Goal: Task Accomplishment & Management: Manage account settings

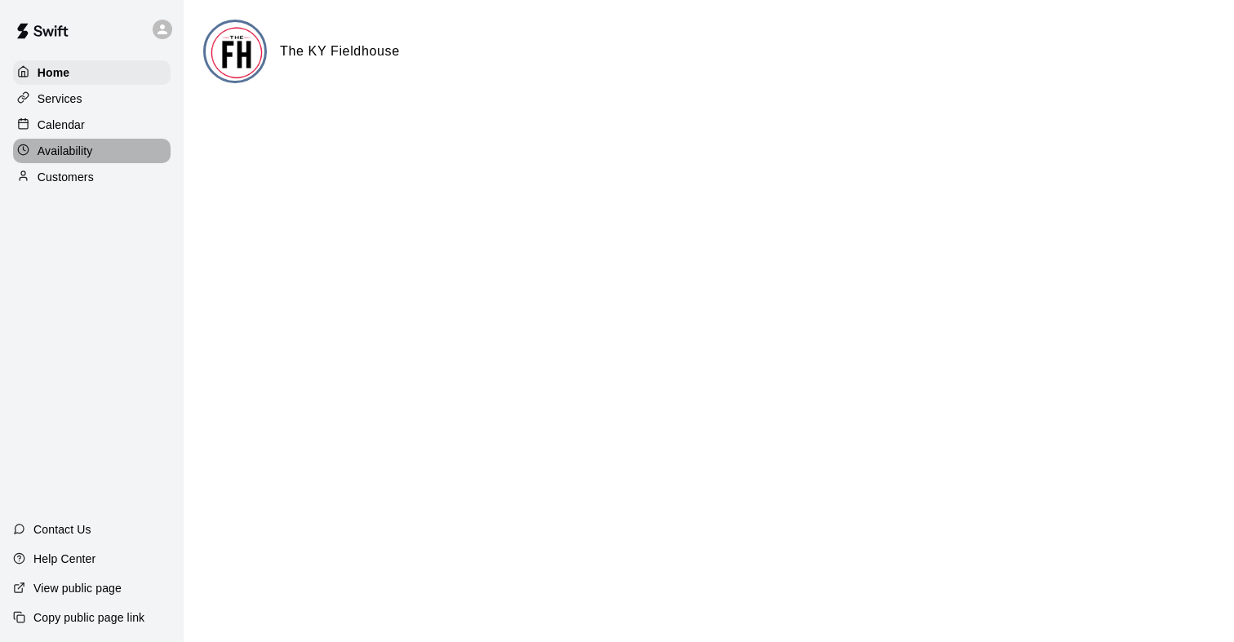
click at [128, 152] on div "Availability" at bounding box center [92, 151] width 158 height 24
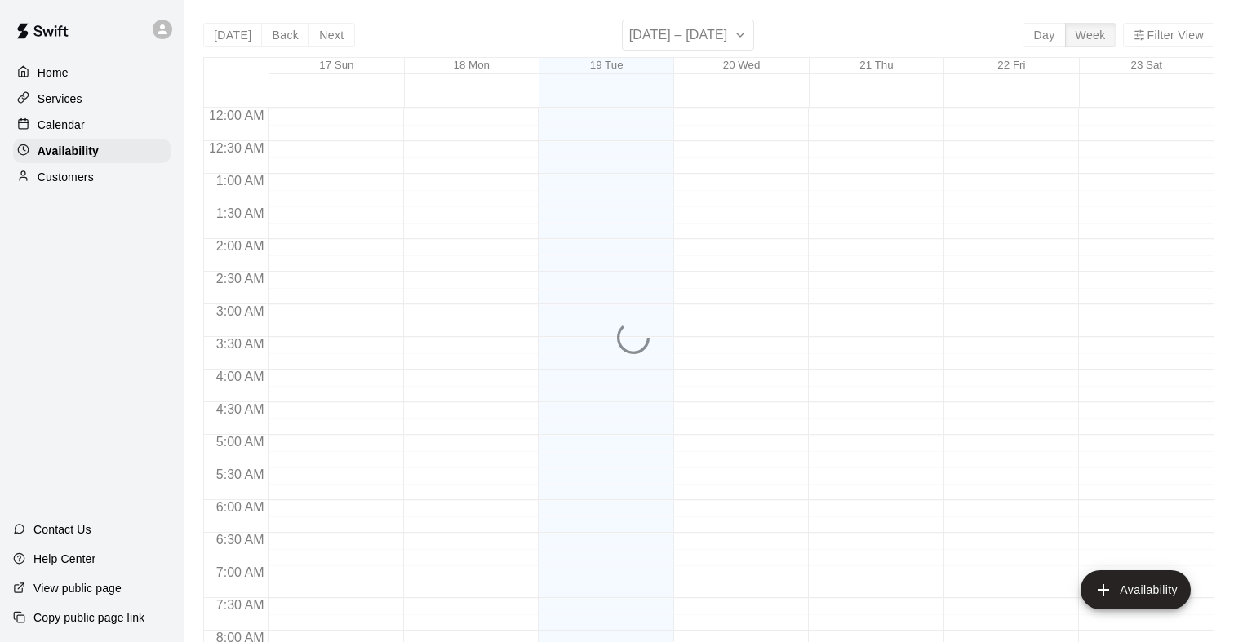
scroll to position [1015, 0]
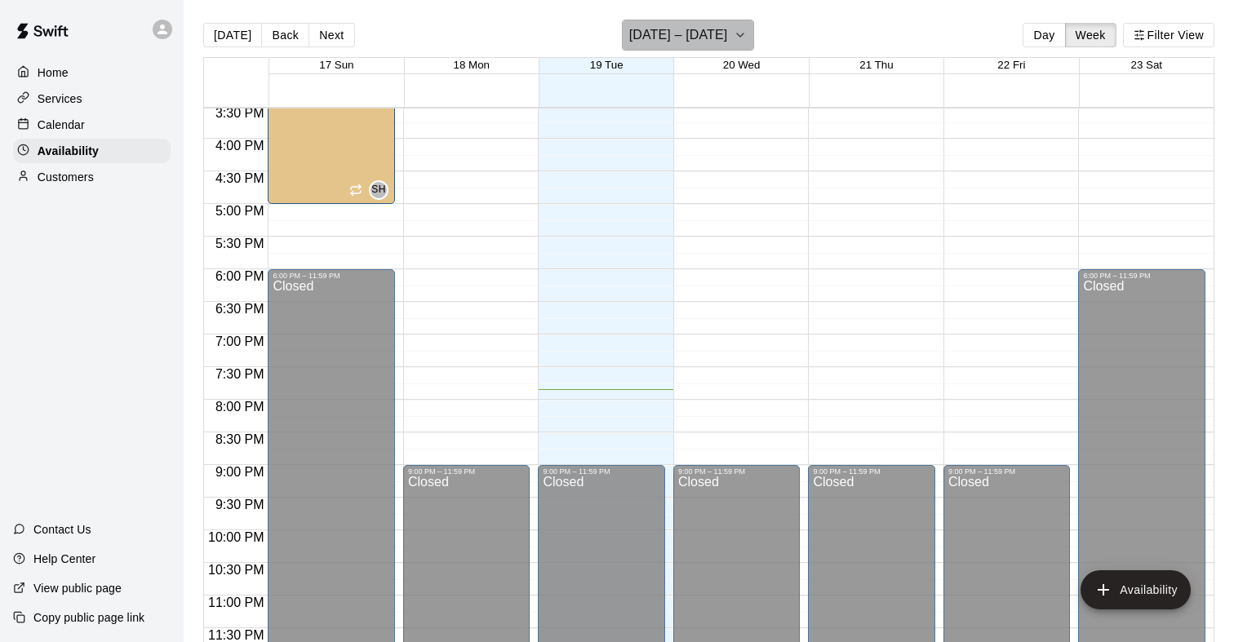
click at [721, 42] on button "[DATE] – [DATE]" at bounding box center [688, 35] width 133 height 31
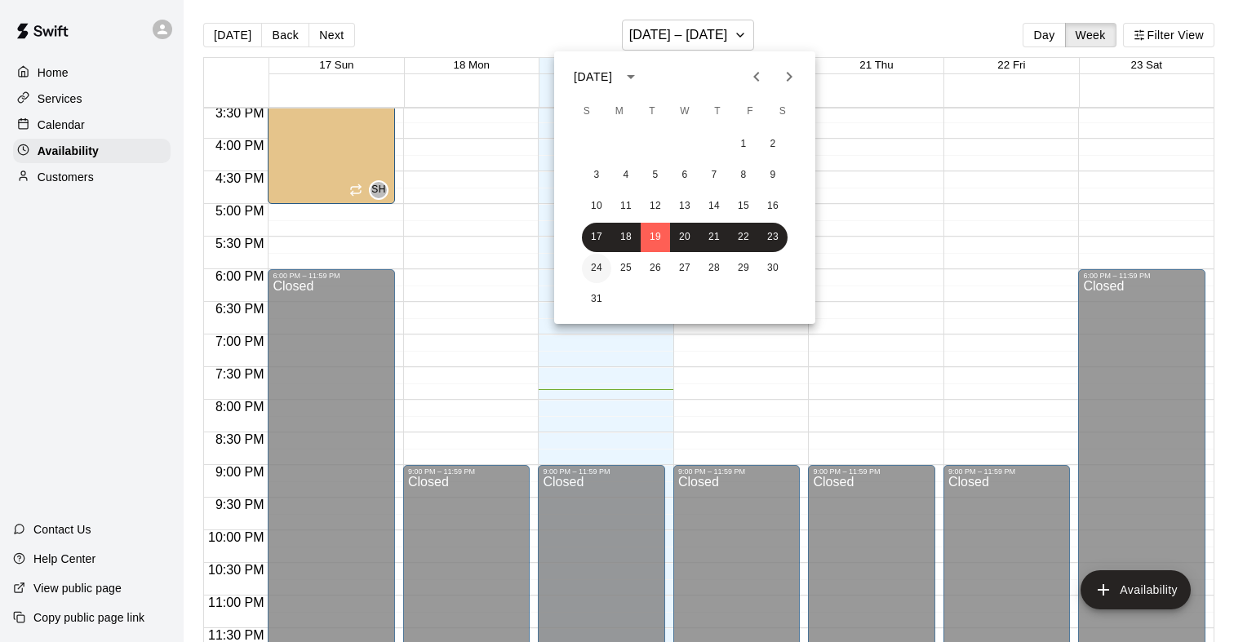
click at [599, 266] on button "24" at bounding box center [596, 268] width 29 height 29
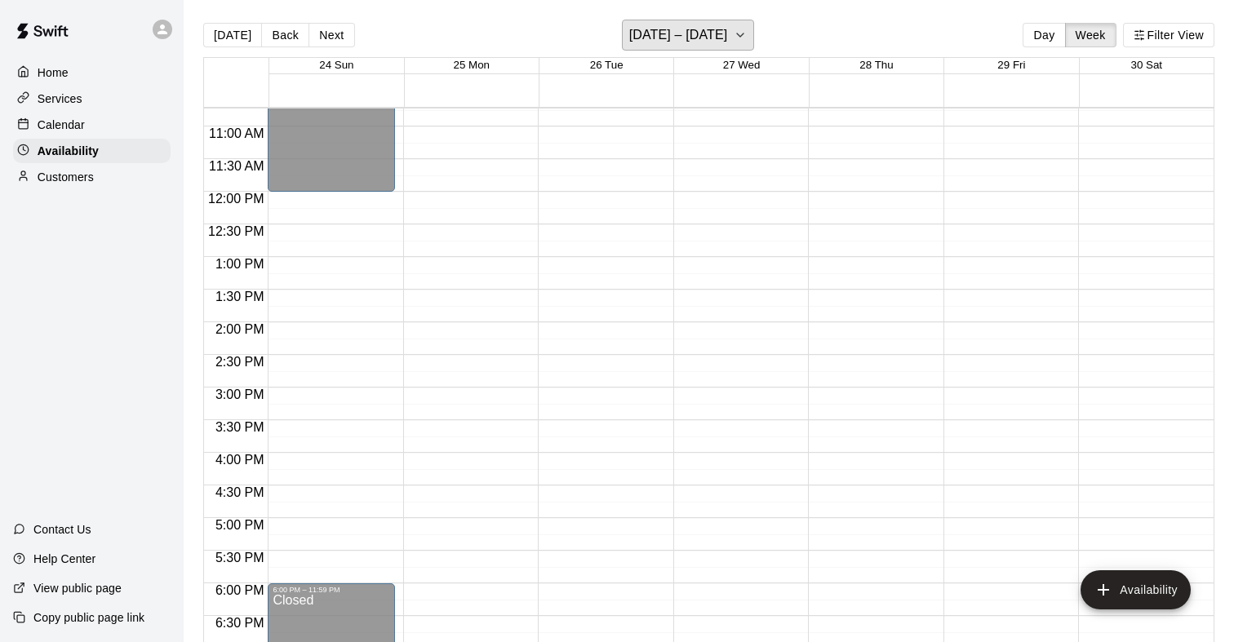
scroll to position [729, 0]
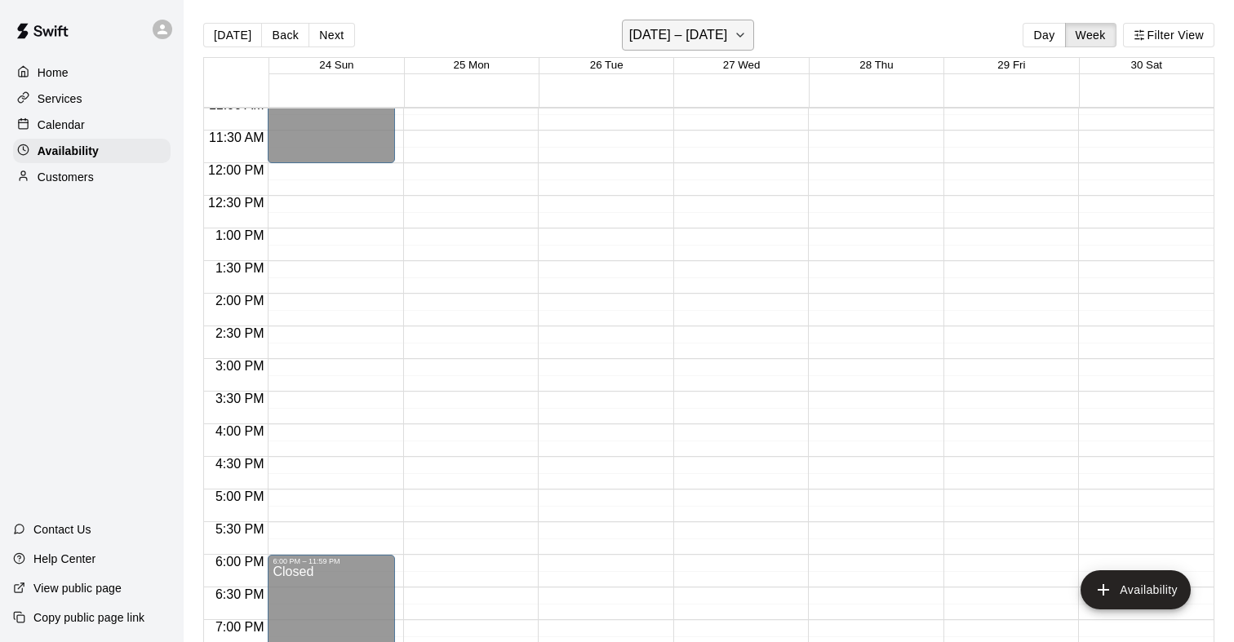
click at [735, 21] on button "[DATE] – [DATE]" at bounding box center [688, 35] width 133 height 31
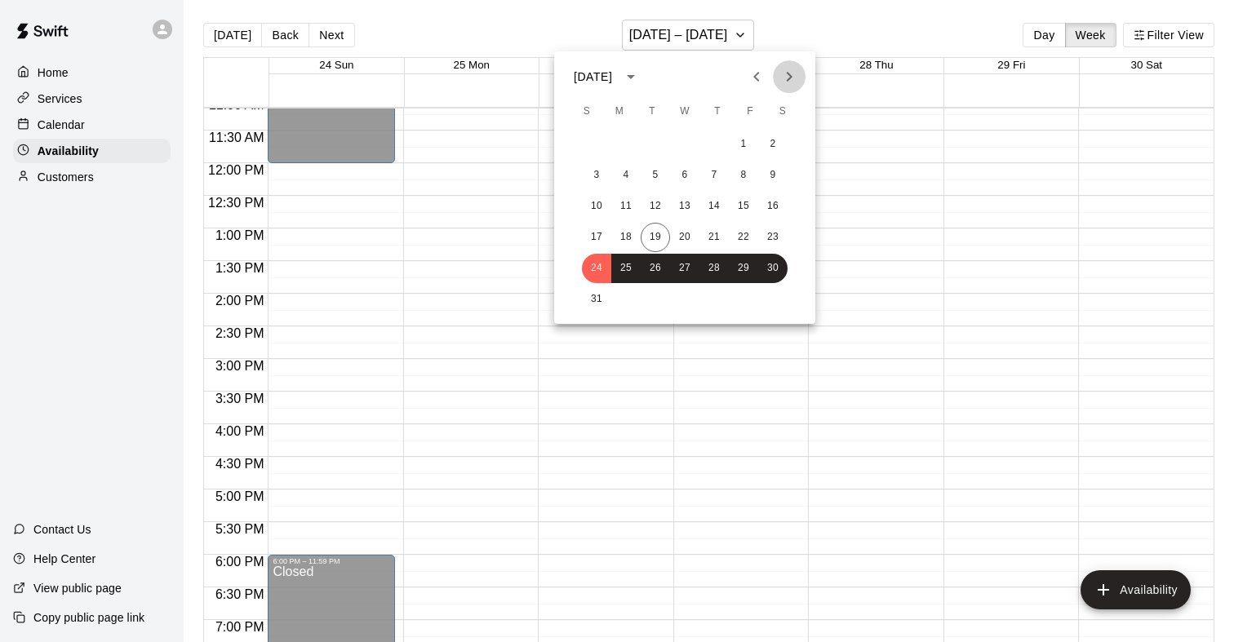
click at [782, 80] on icon "Next month" at bounding box center [789, 77] width 20 height 20
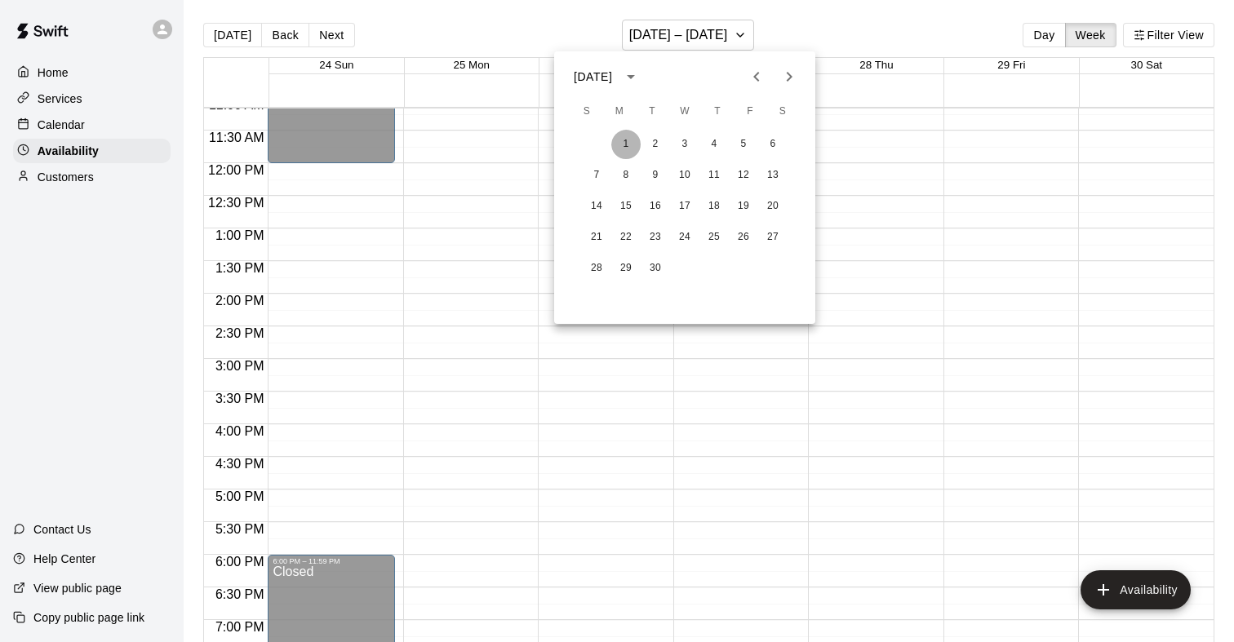
click at [632, 145] on button "1" at bounding box center [625, 144] width 29 height 29
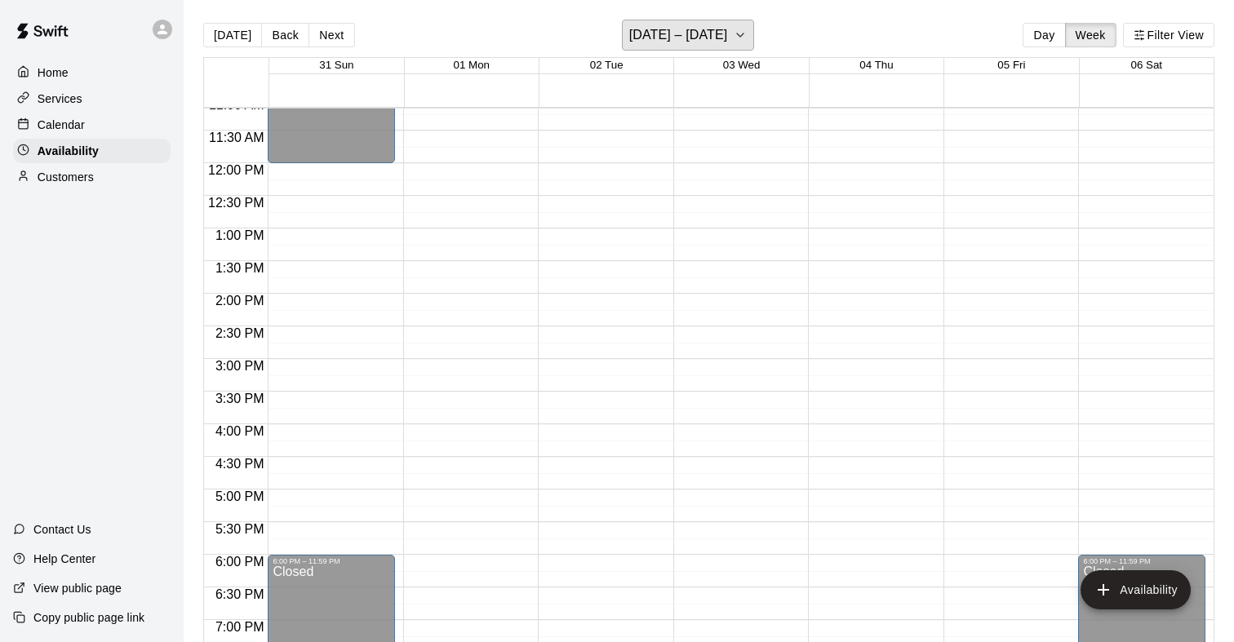
click at [728, 33] on h6 "[DATE] – [DATE]" at bounding box center [678, 35] width 99 height 23
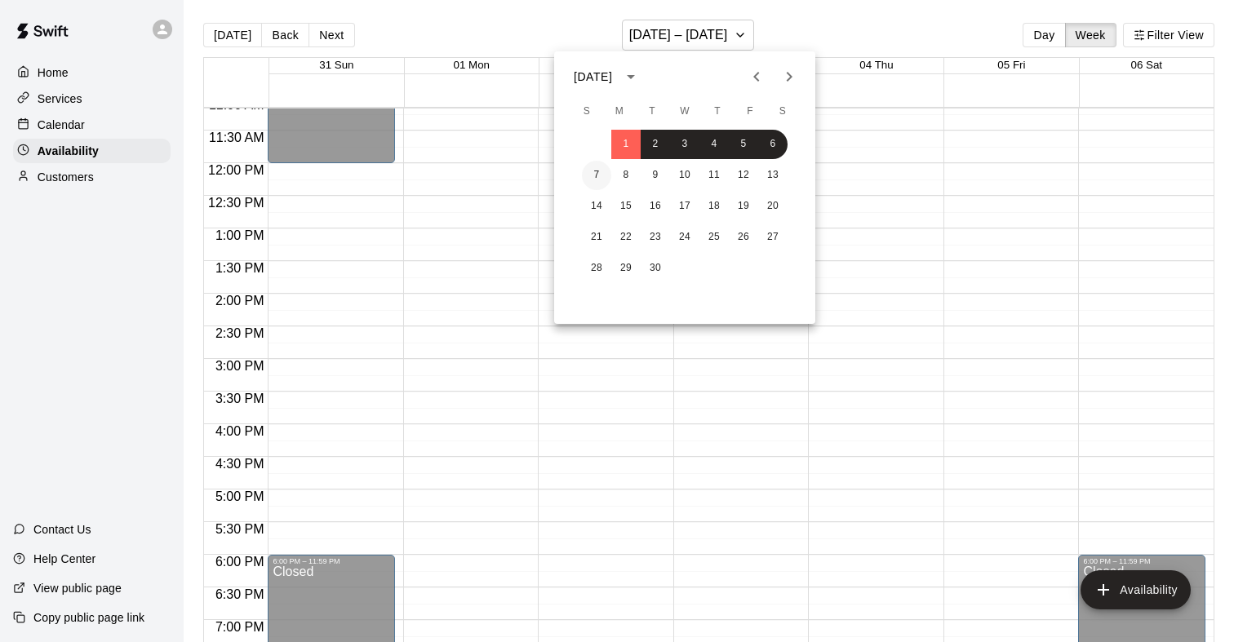
click at [603, 171] on button "7" at bounding box center [596, 175] width 29 height 29
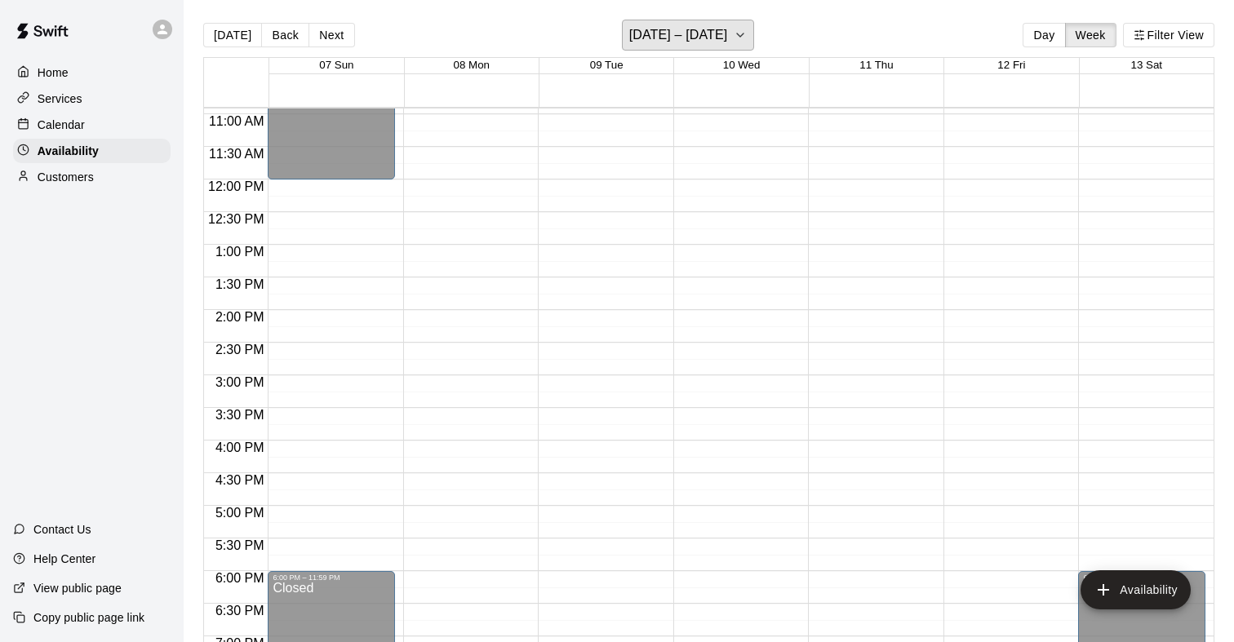
scroll to position [704, 0]
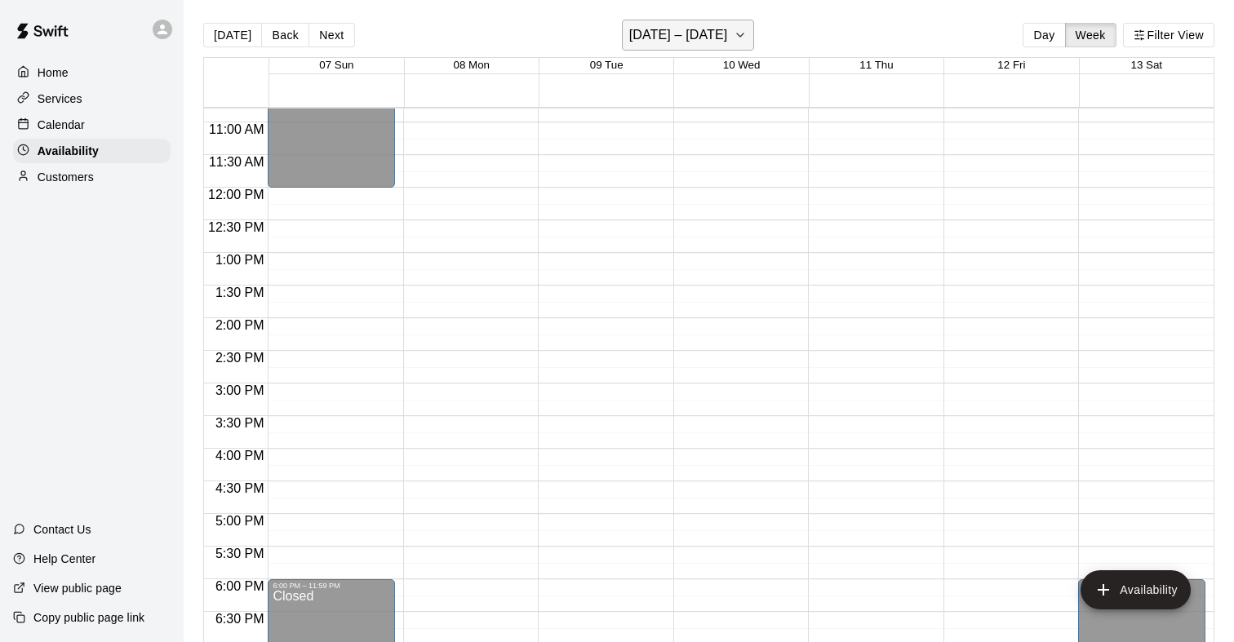
click at [652, 33] on h6 "[DATE] – [DATE]" at bounding box center [678, 35] width 99 height 23
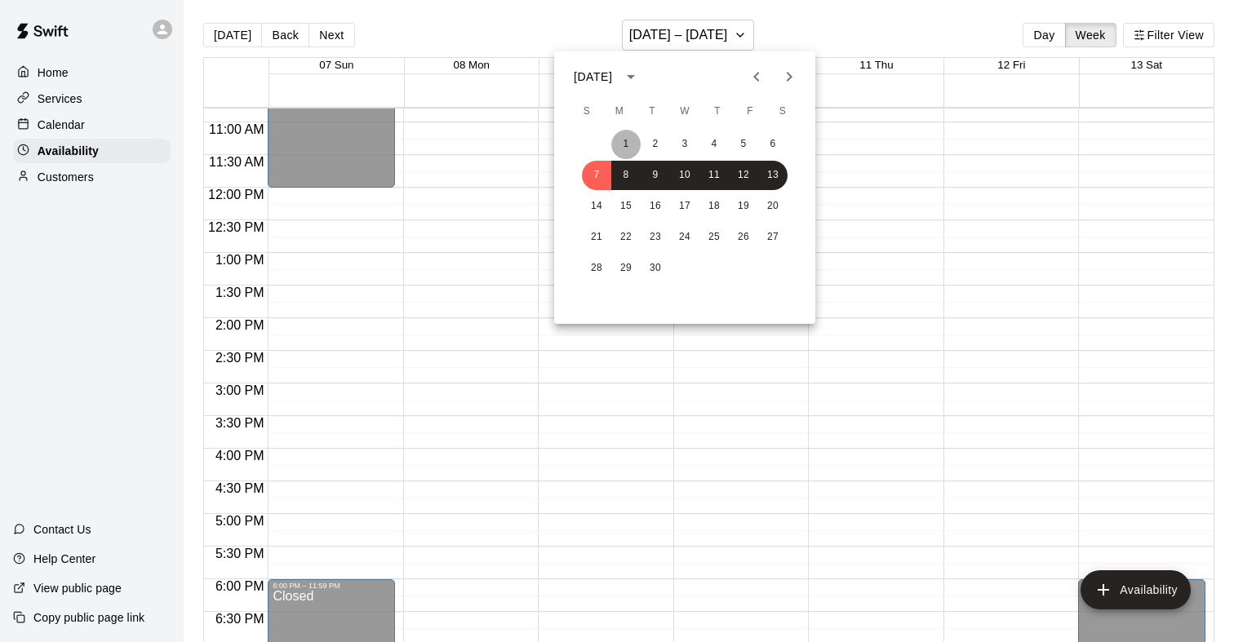
click at [629, 142] on button "1" at bounding box center [625, 144] width 29 height 29
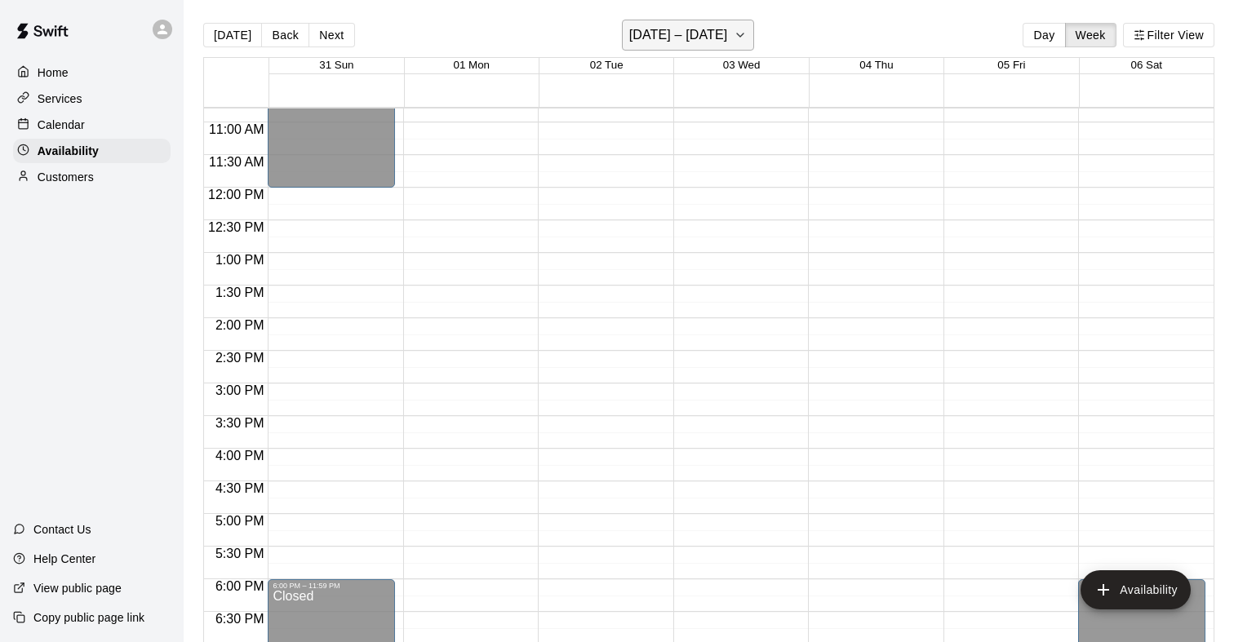
click at [646, 38] on h6 "[DATE] – [DATE]" at bounding box center [678, 35] width 99 height 23
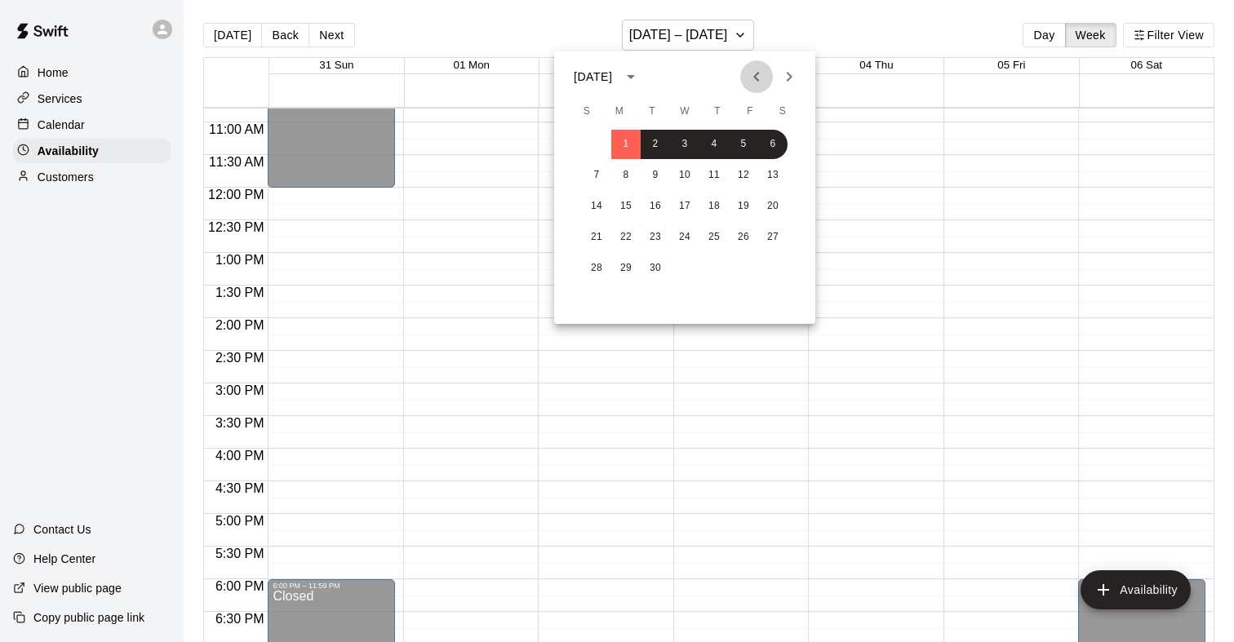
click at [749, 73] on icon "Previous month" at bounding box center [757, 77] width 20 height 20
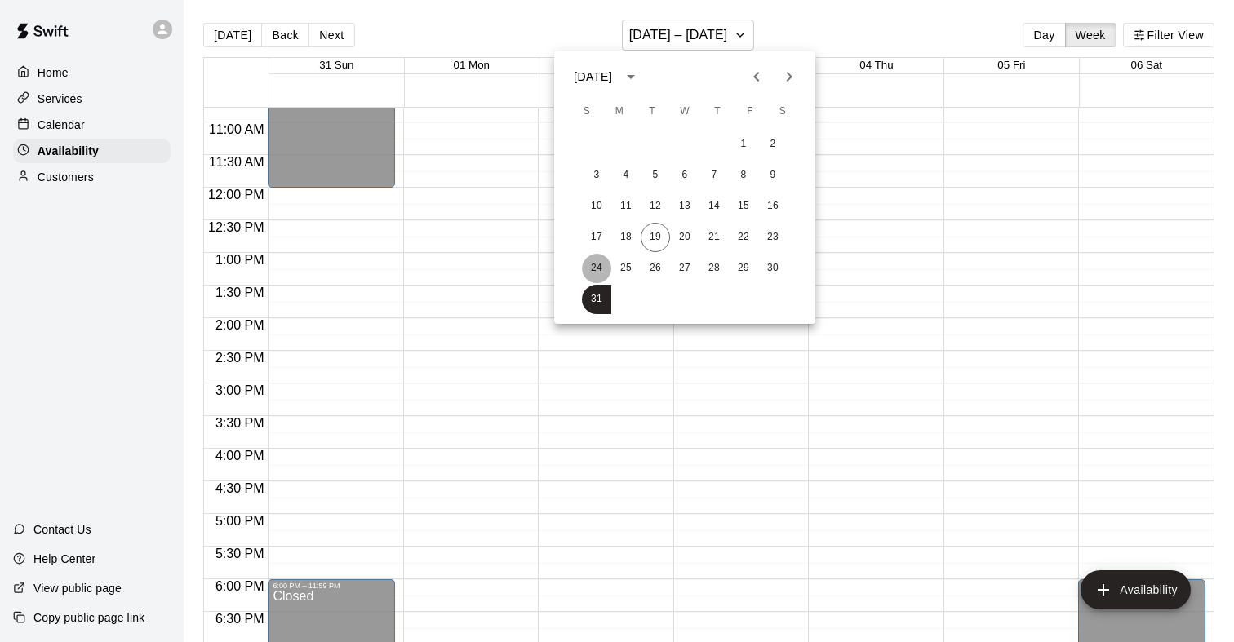
click at [597, 264] on button "24" at bounding box center [596, 268] width 29 height 29
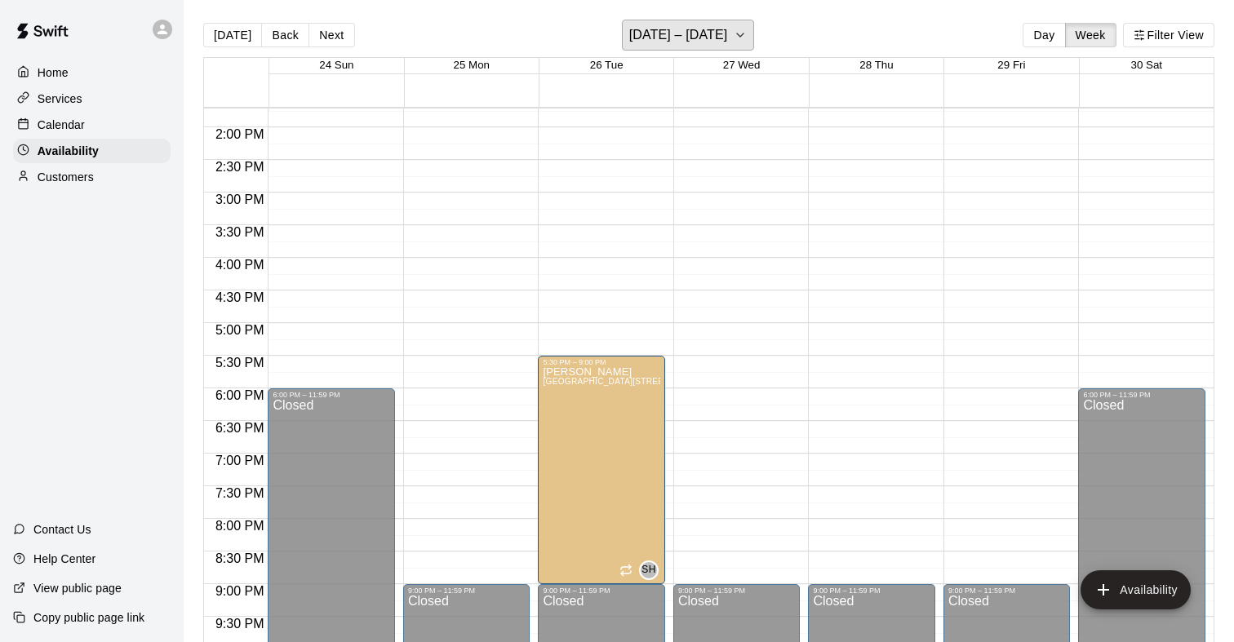
scroll to position [896, 0]
click at [66, 131] on p "Calendar" at bounding box center [61, 125] width 47 height 16
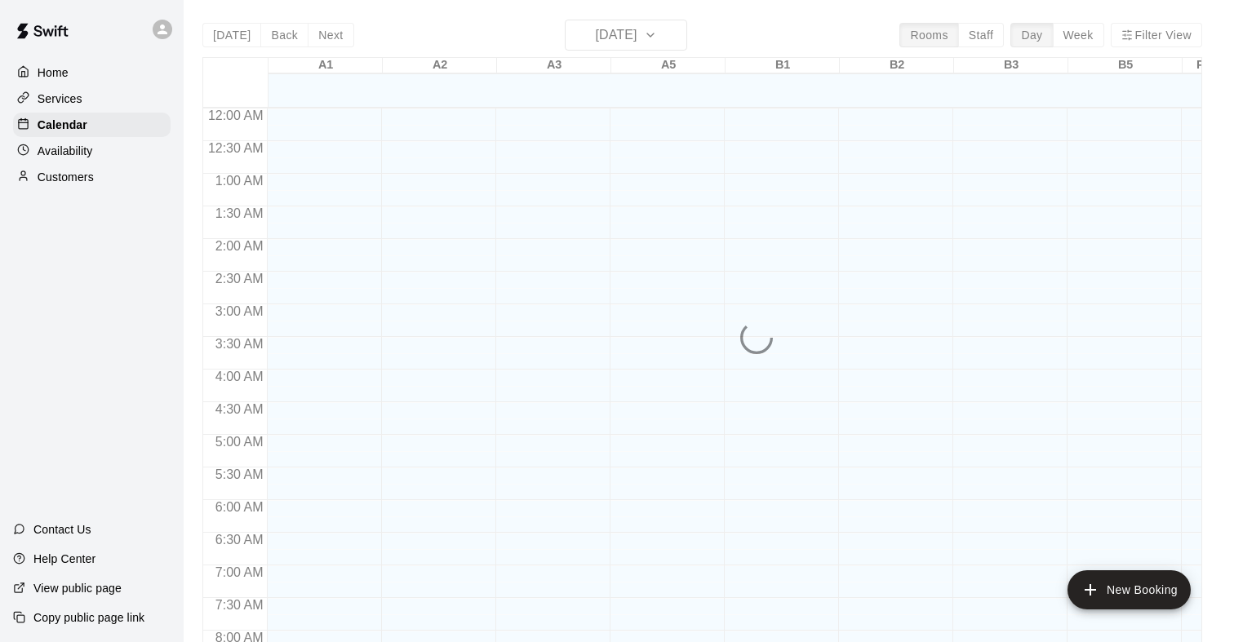
scroll to position [966, 0]
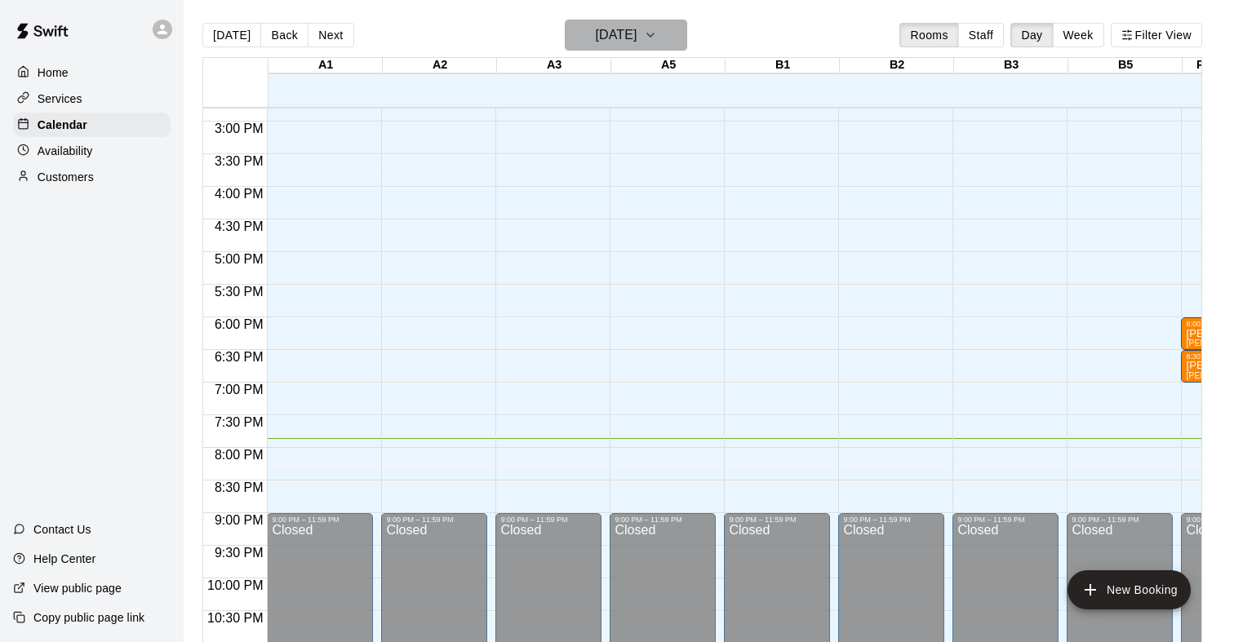
click at [637, 39] on h6 "[DATE]" at bounding box center [616, 35] width 42 height 23
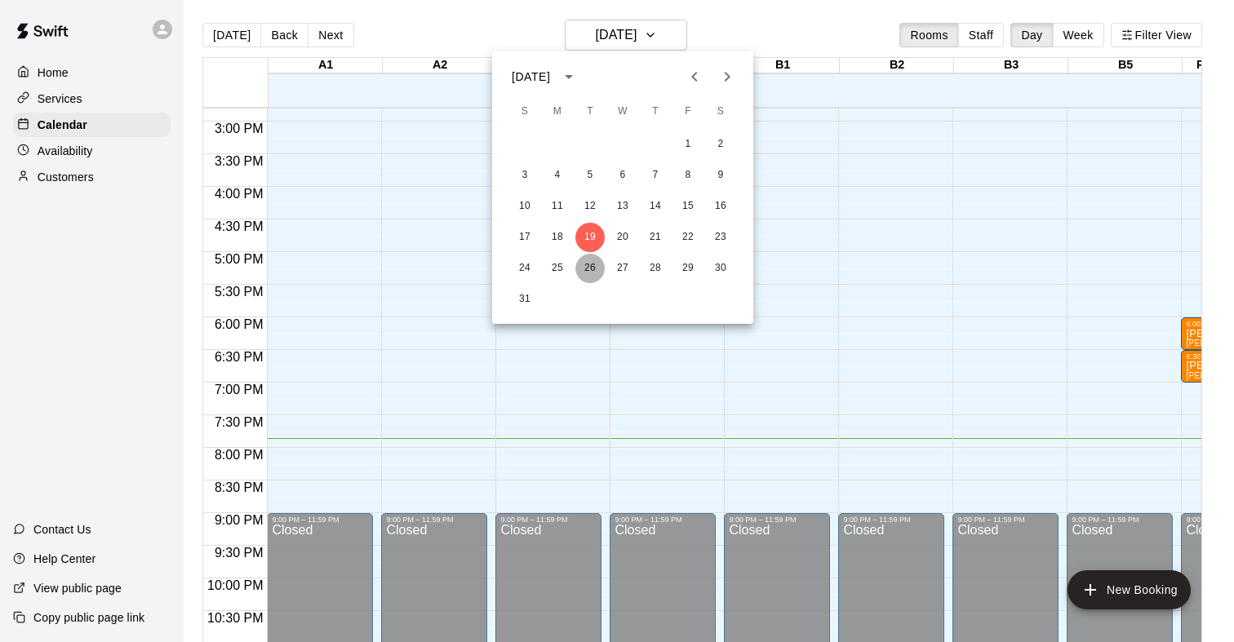
click at [589, 259] on button "26" at bounding box center [589, 268] width 29 height 29
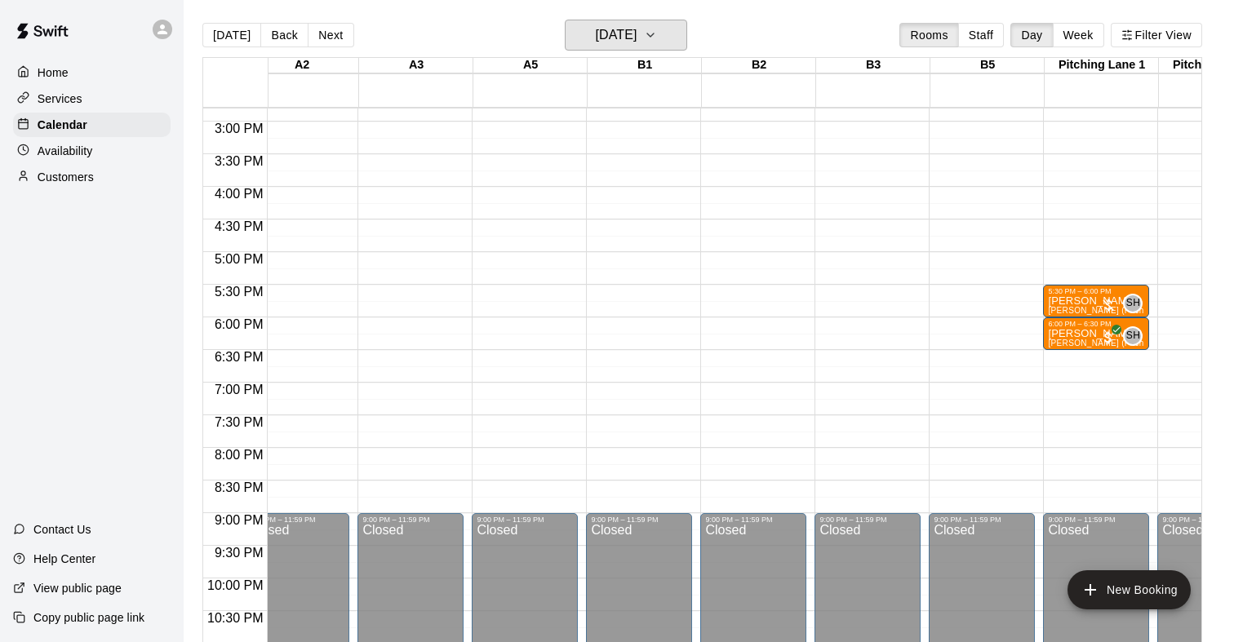
scroll to position [0, 142]
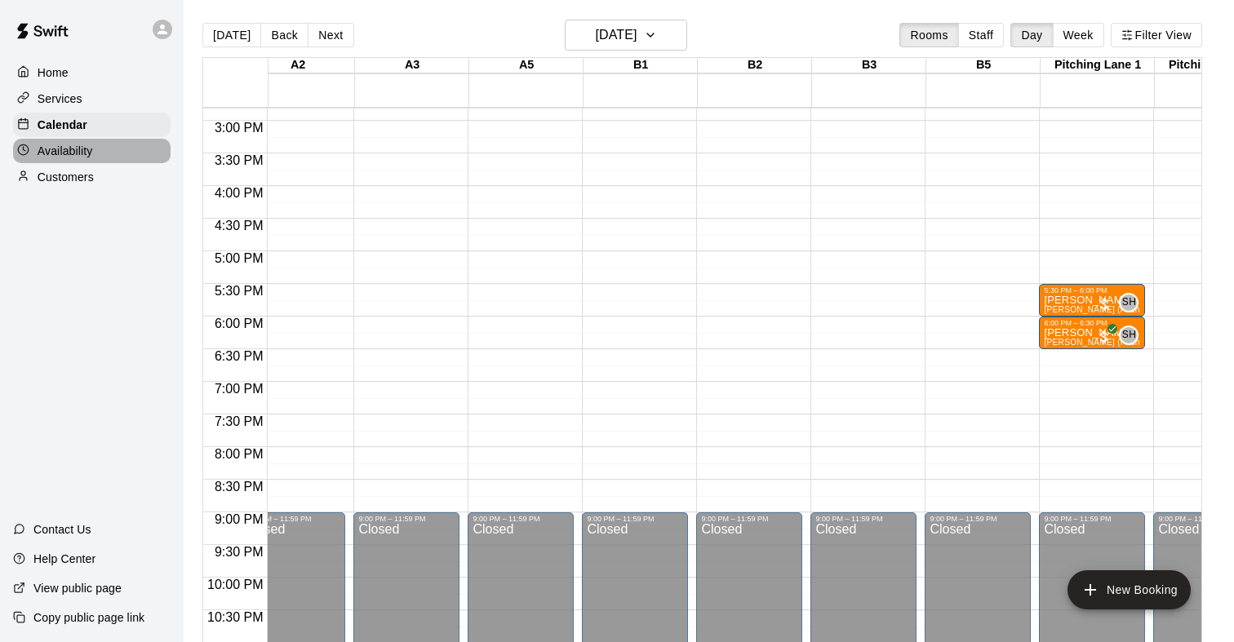
click at [101, 142] on div "Availability" at bounding box center [92, 151] width 158 height 24
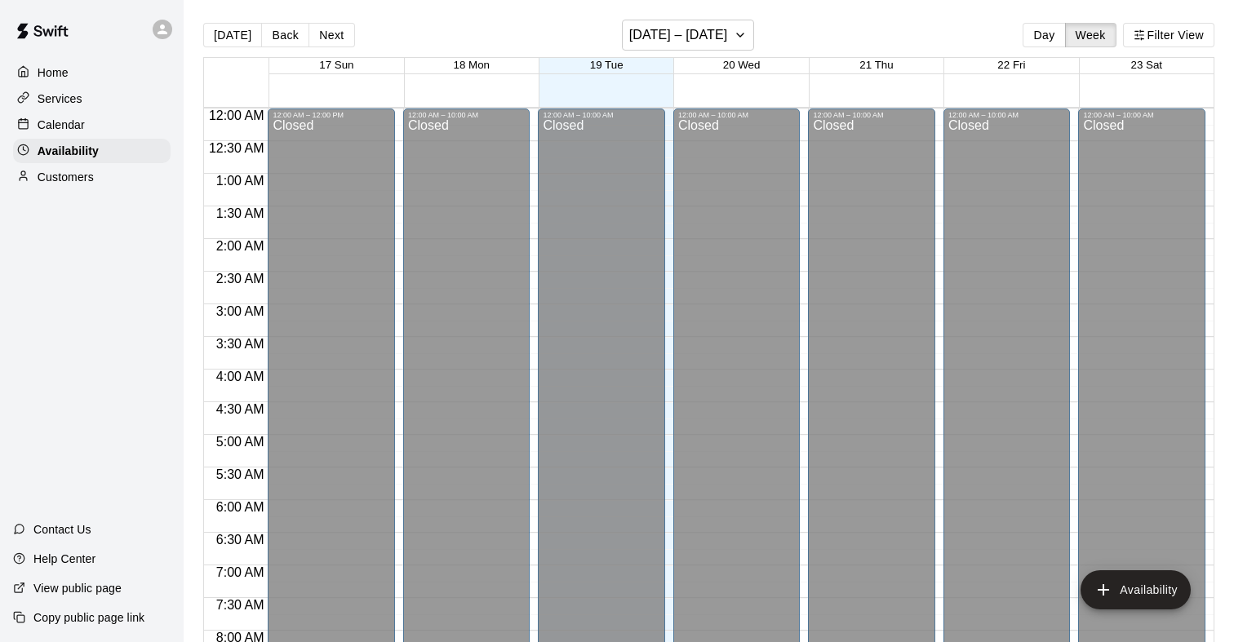
scroll to position [1015, 0]
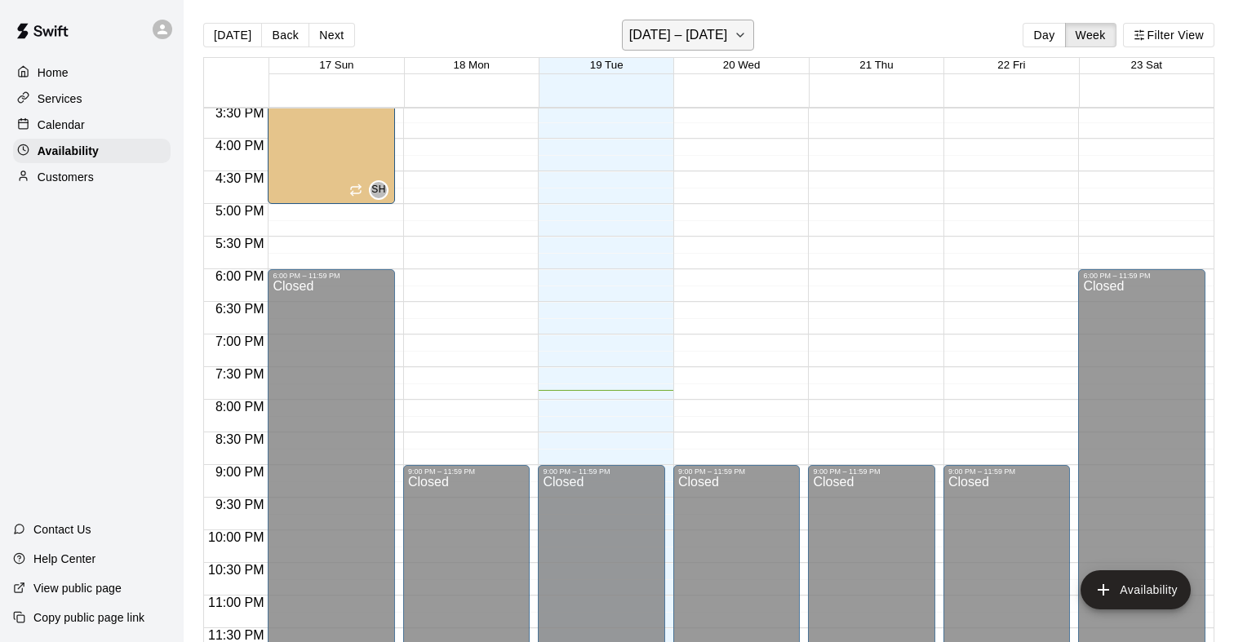
click at [721, 45] on button "[DATE] – [DATE]" at bounding box center [688, 35] width 133 height 31
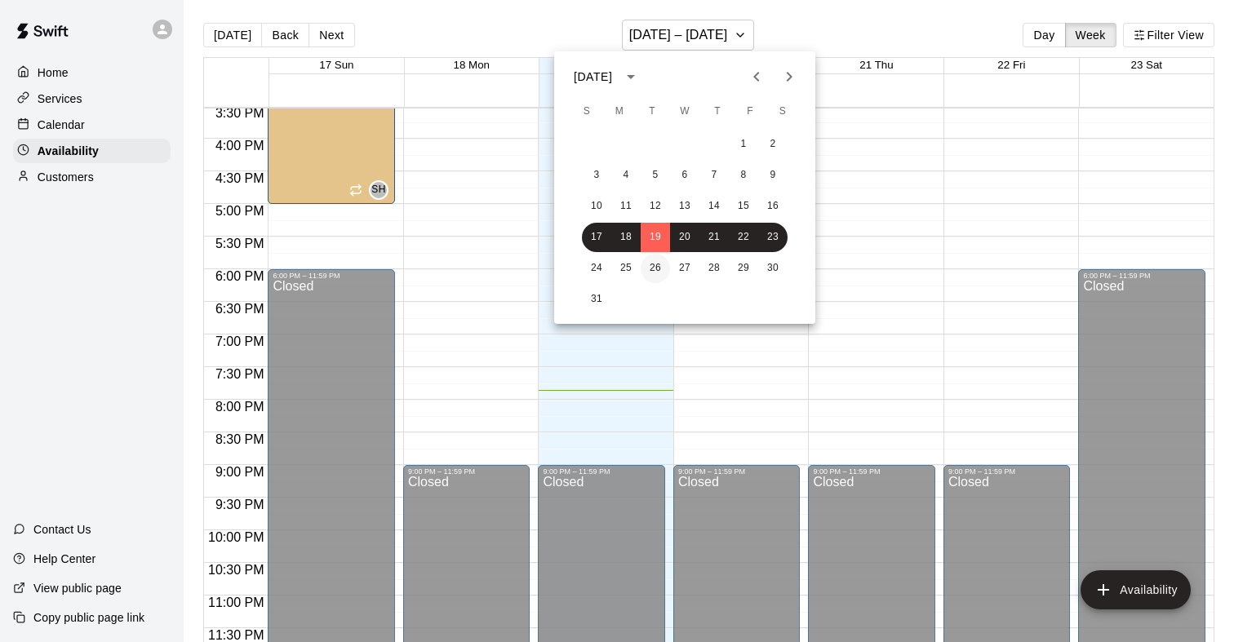
click at [654, 269] on button "26" at bounding box center [655, 268] width 29 height 29
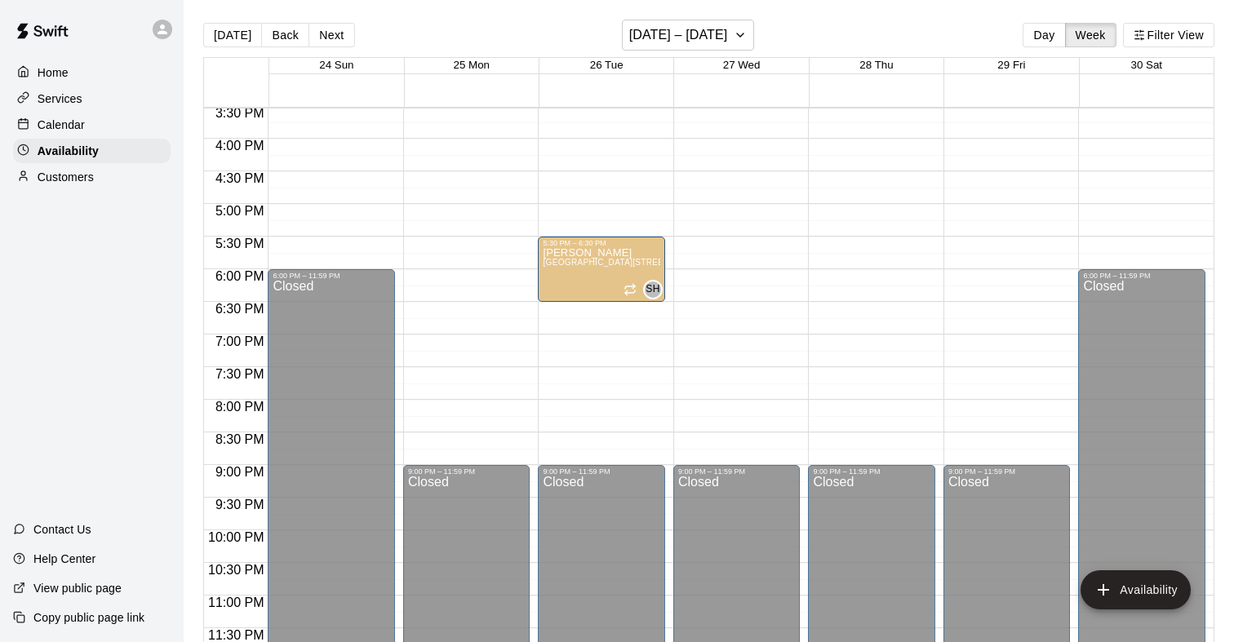
drag, startPoint x: 603, startPoint y: 461, endPoint x: 613, endPoint y: 317, distance: 144.8
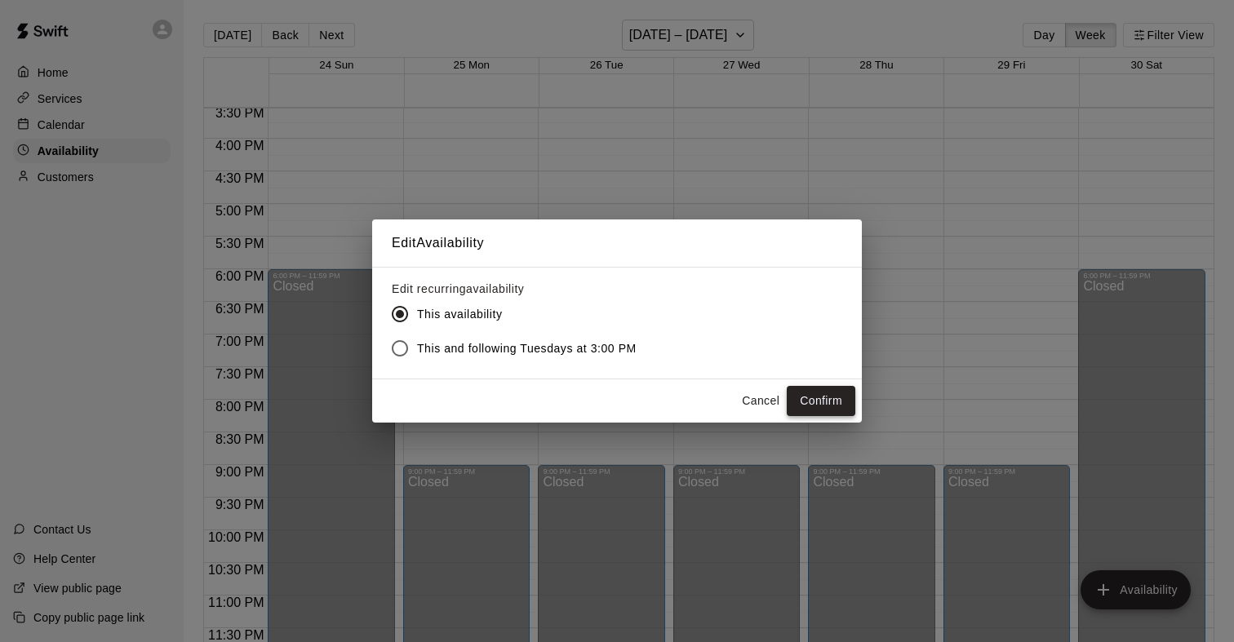
click at [821, 393] on button "Confirm" at bounding box center [821, 401] width 69 height 30
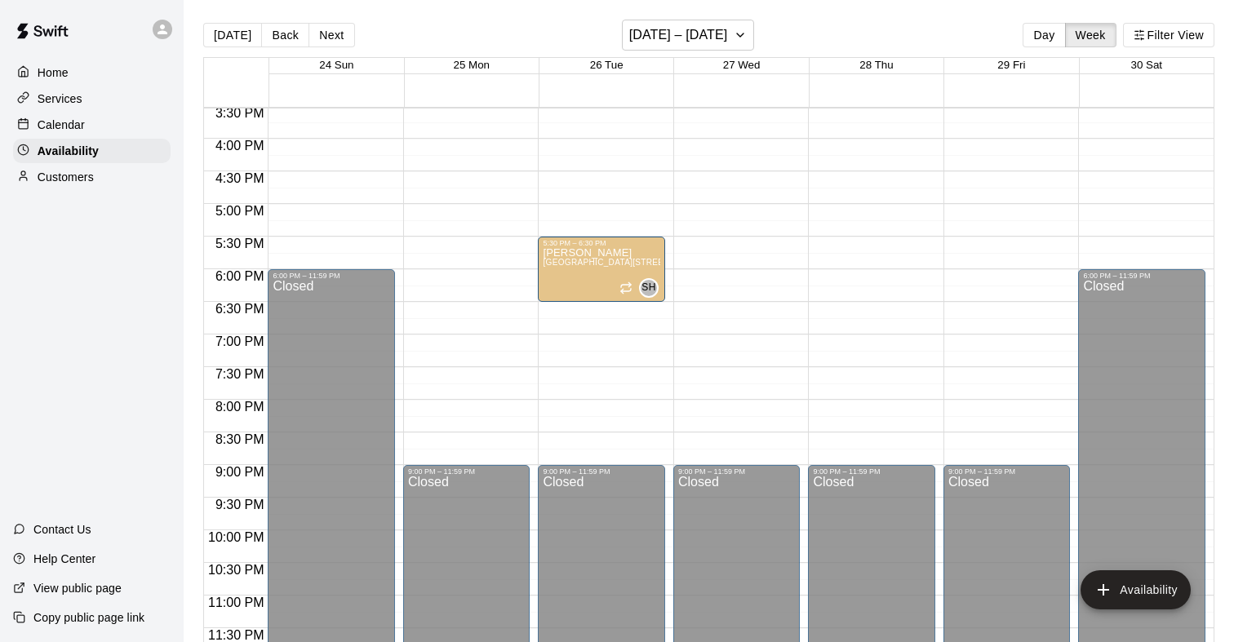
click at [69, 123] on p "Calendar" at bounding box center [61, 125] width 47 height 16
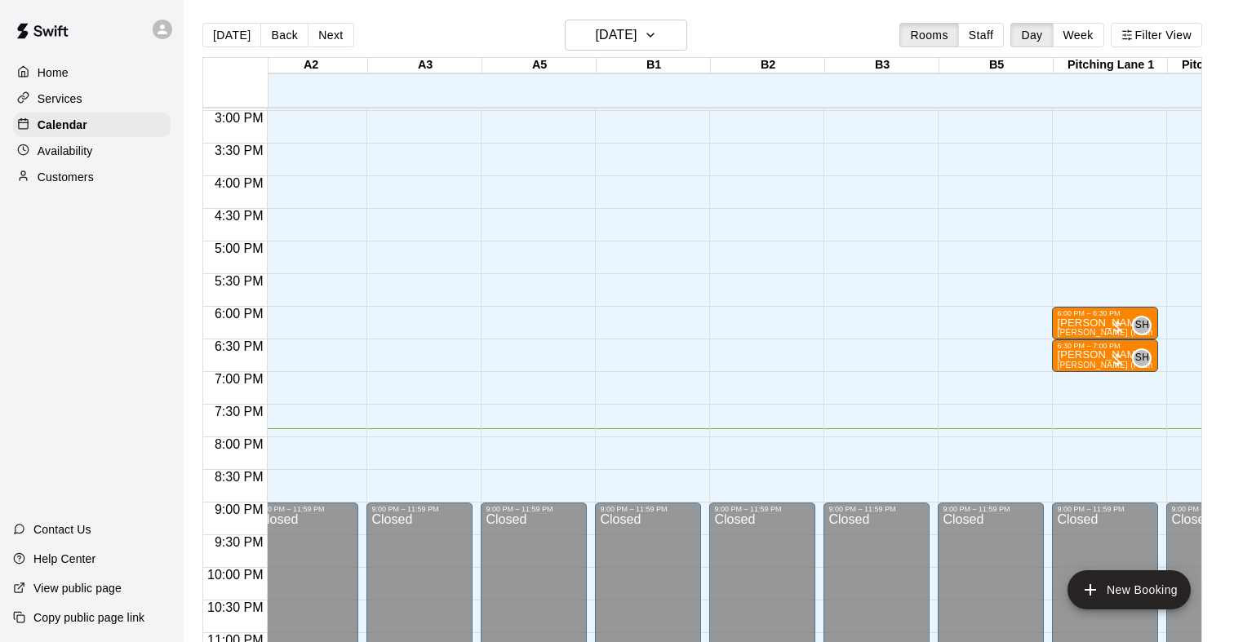
scroll to position [979, 129]
click at [657, 43] on icon "button" at bounding box center [650, 35] width 13 height 20
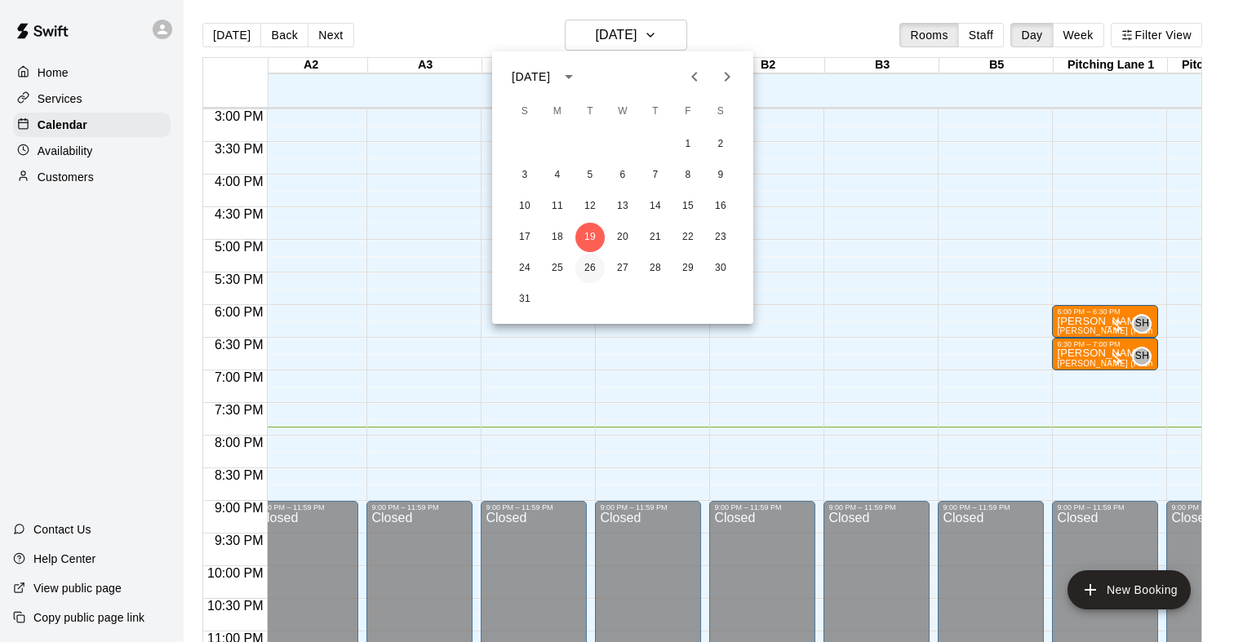
click at [584, 258] on button "26" at bounding box center [589, 268] width 29 height 29
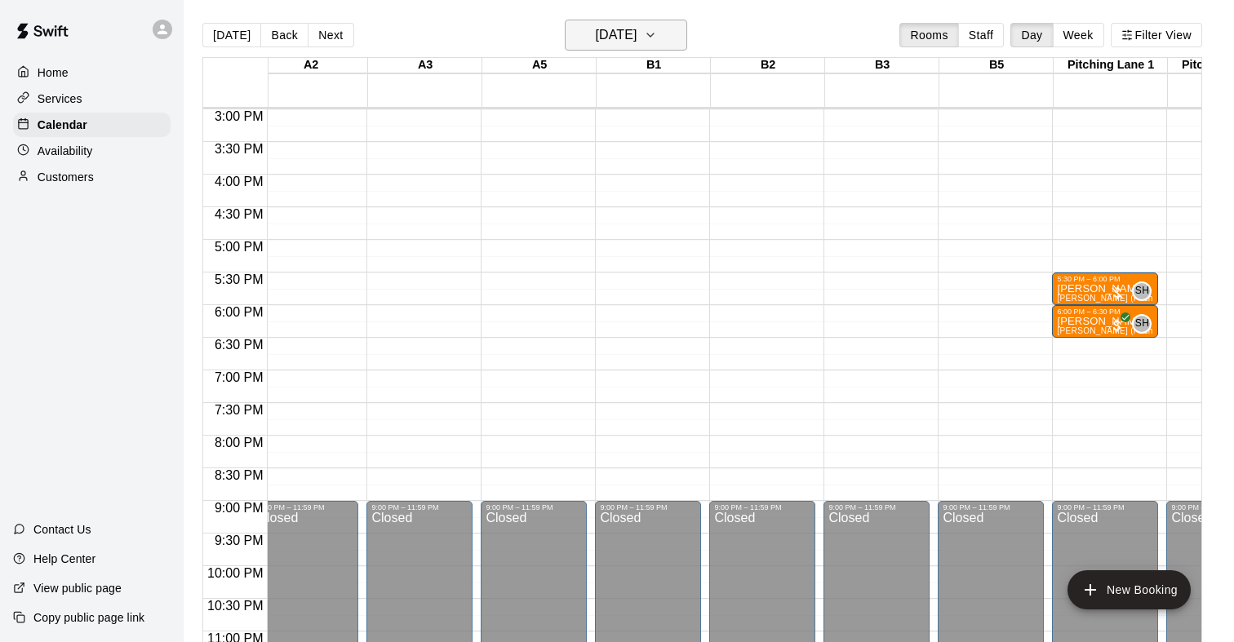
click at [661, 36] on button "[DATE]" at bounding box center [626, 35] width 122 height 31
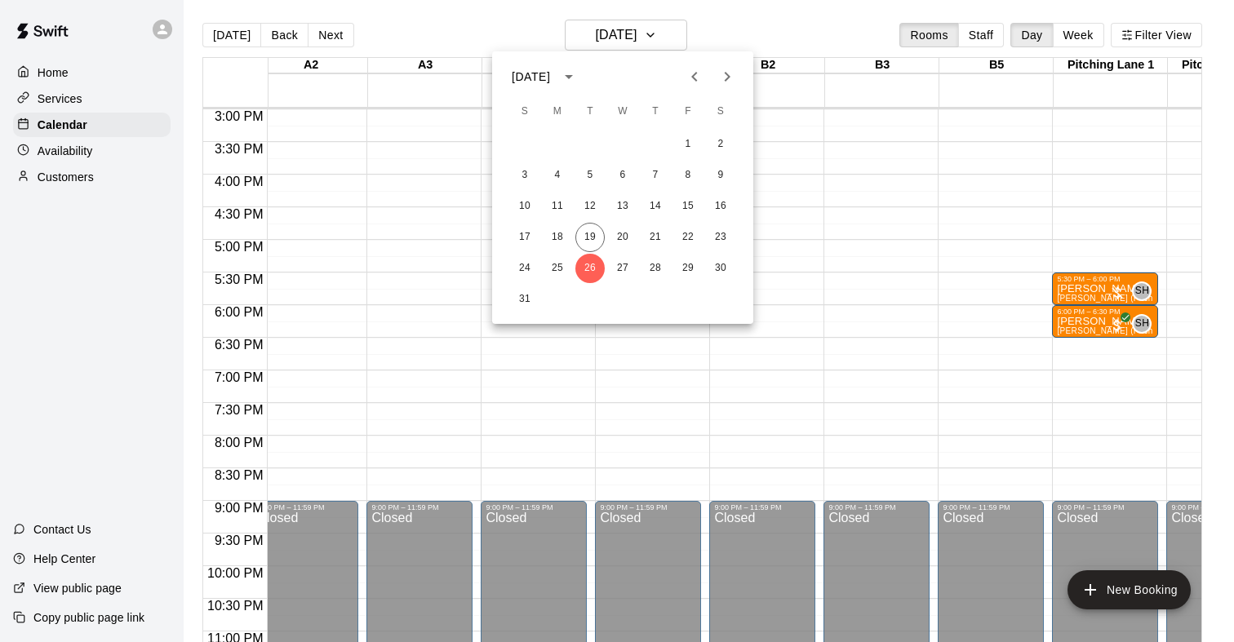
click at [728, 78] on icon "Next month" at bounding box center [728, 77] width 6 height 10
click at [587, 233] on button "23" at bounding box center [589, 237] width 29 height 29
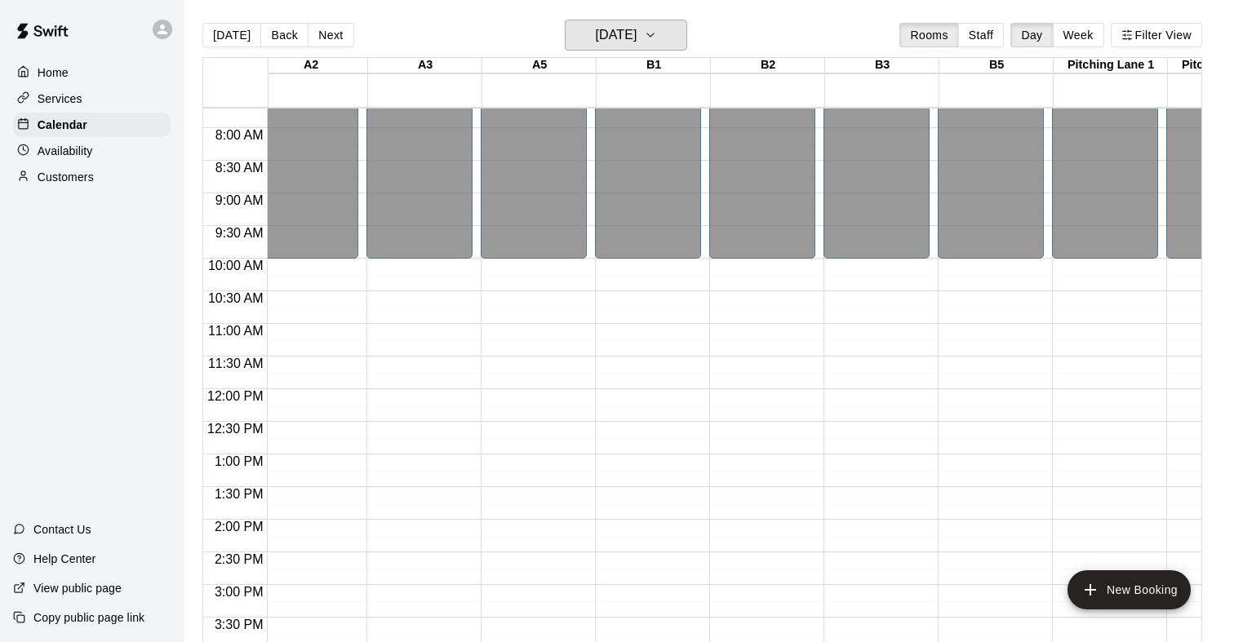
scroll to position [492, 129]
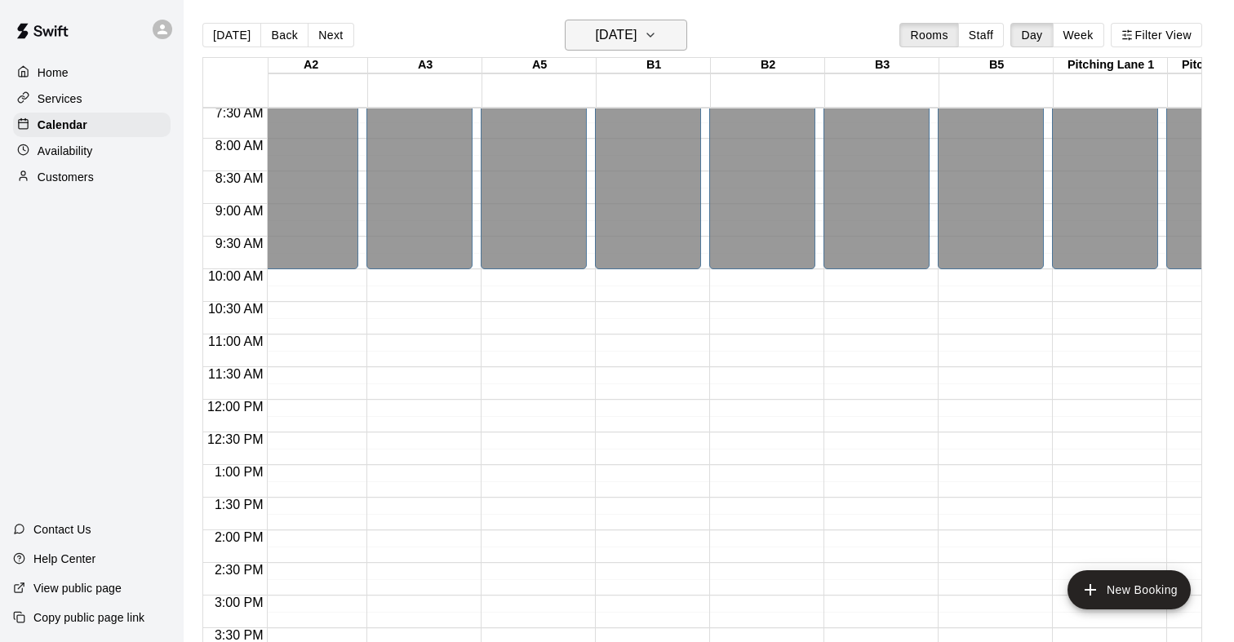
click at [637, 33] on h6 "[DATE]" at bounding box center [616, 35] width 42 height 23
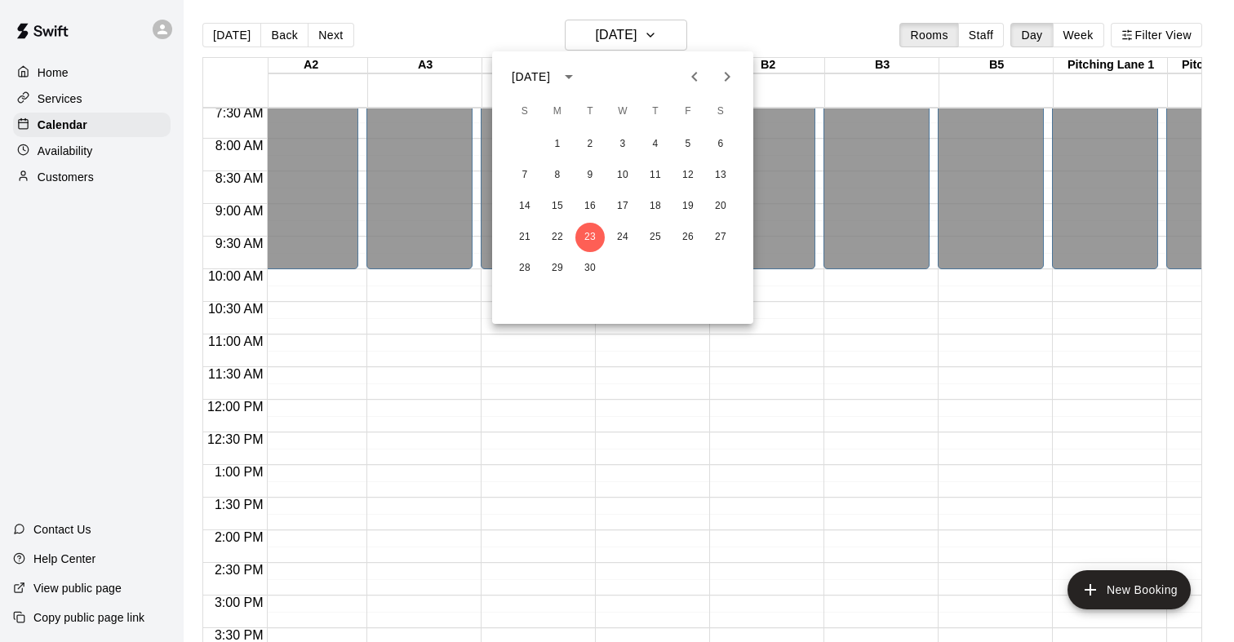
click at [92, 145] on div at bounding box center [617, 321] width 1234 height 642
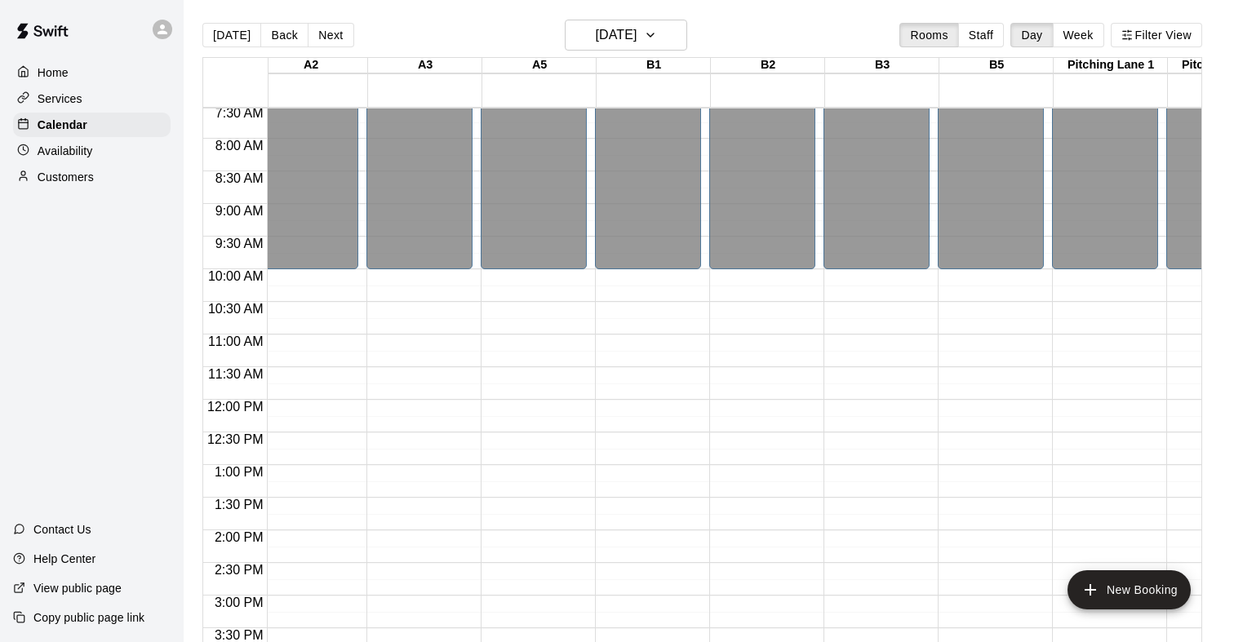
click at [87, 149] on p "Availability" at bounding box center [66, 151] width 56 height 16
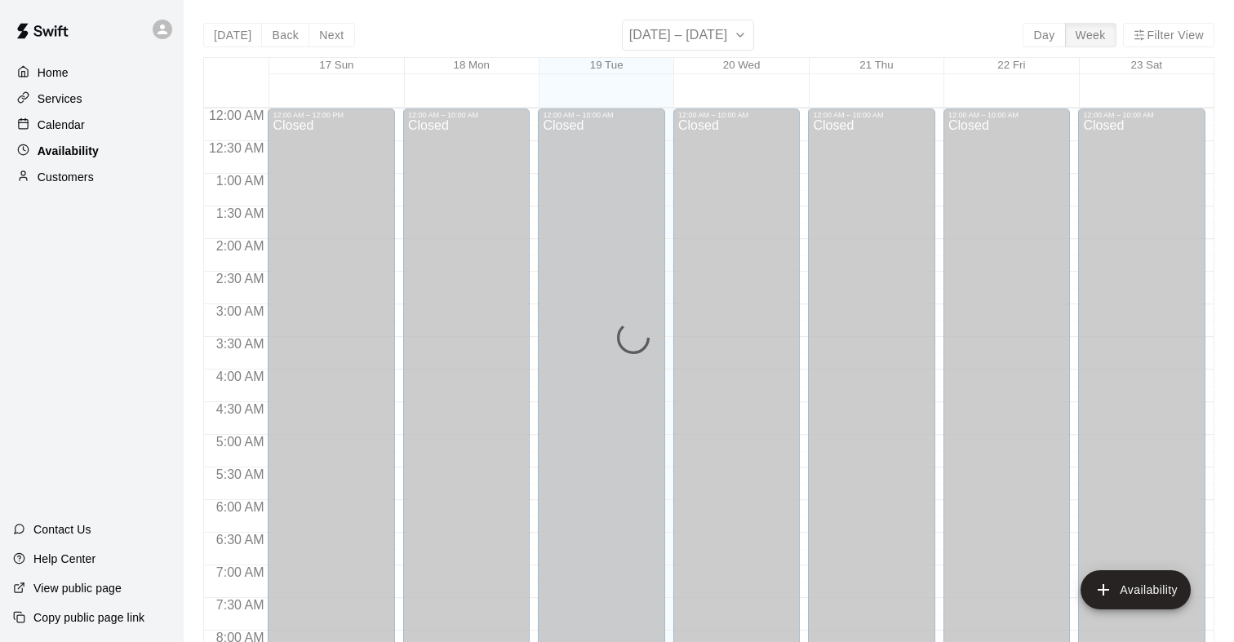
scroll to position [1015, 0]
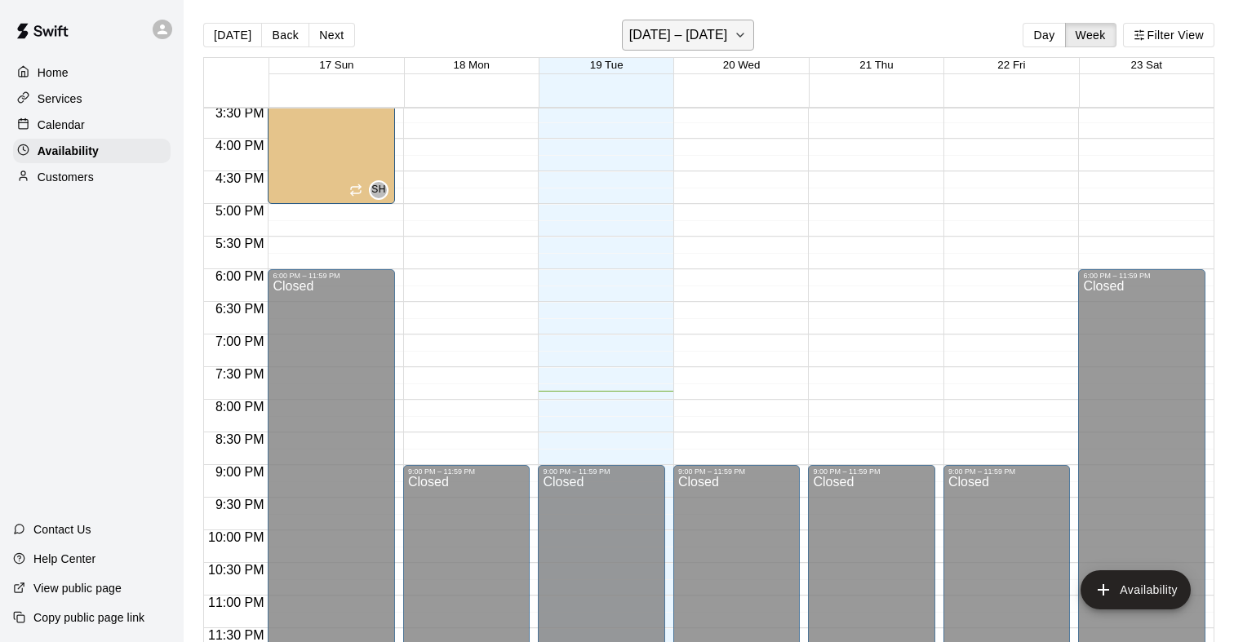
click at [723, 29] on button "[DATE] – [DATE]" at bounding box center [688, 35] width 133 height 31
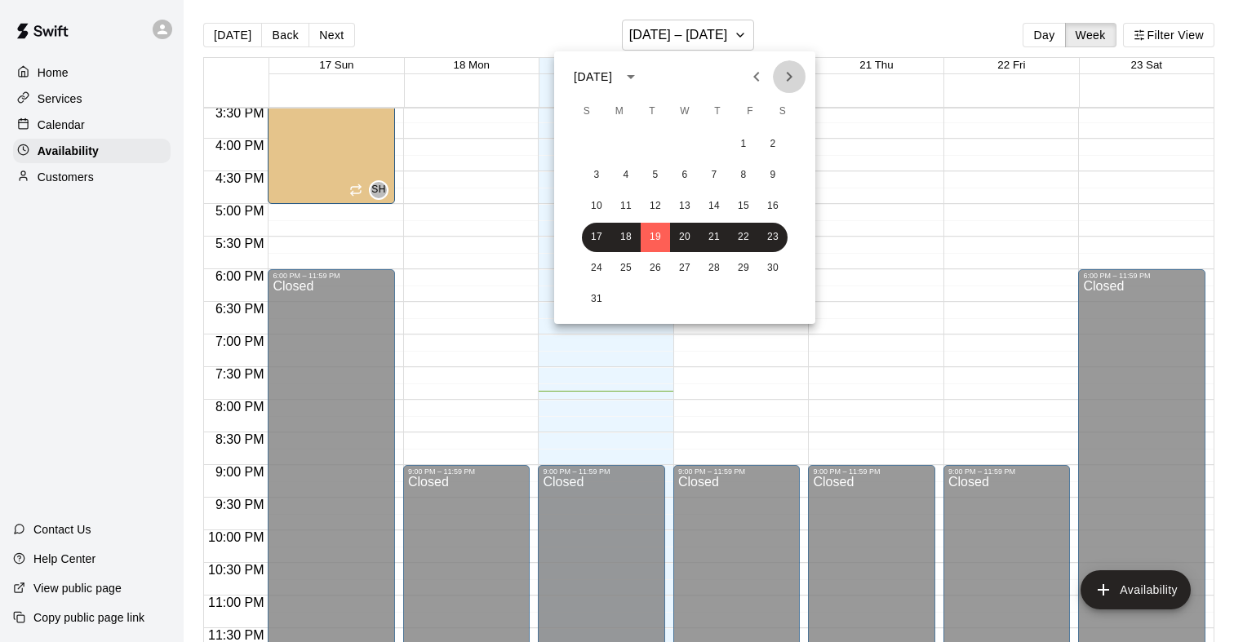
click at [784, 76] on icon "Next month" at bounding box center [789, 77] width 20 height 20
click at [597, 205] on button "14" at bounding box center [596, 206] width 29 height 29
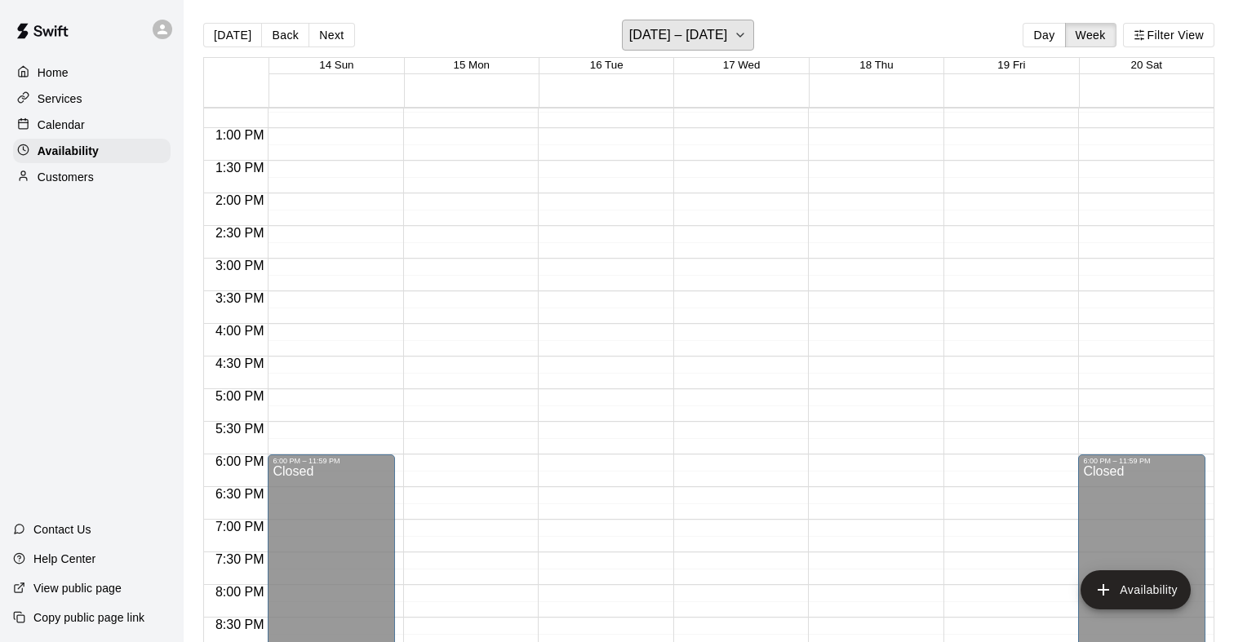
scroll to position [819, 0]
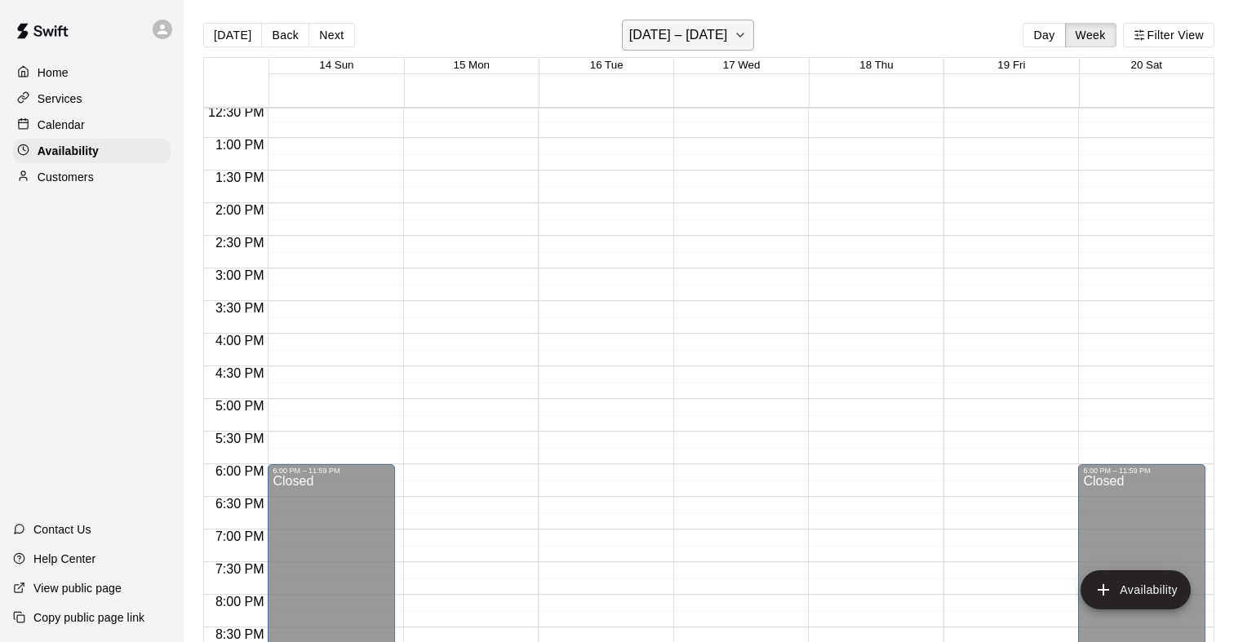
click at [747, 42] on icon "button" at bounding box center [740, 35] width 13 height 20
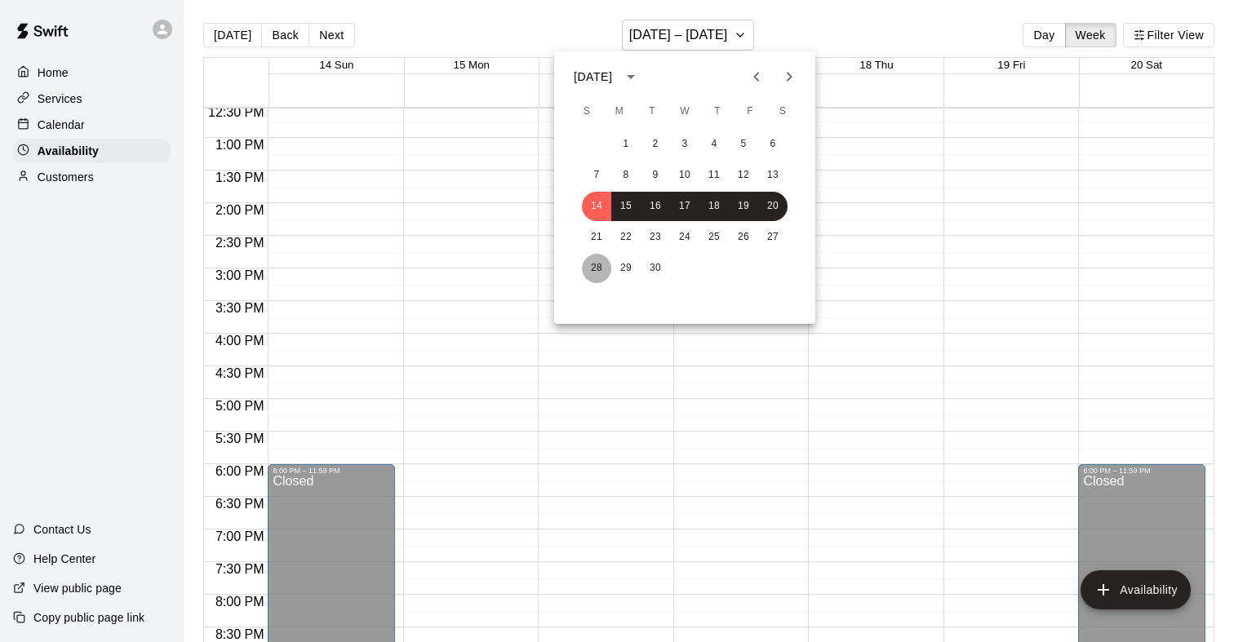
click at [598, 260] on button "28" at bounding box center [596, 268] width 29 height 29
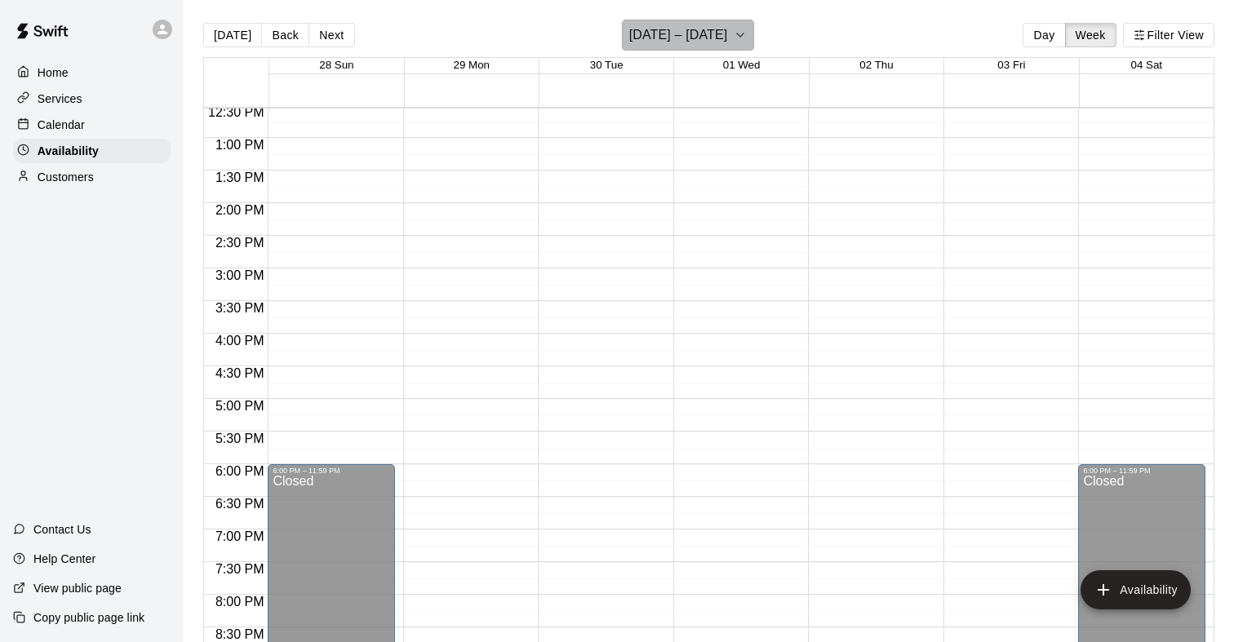
click at [747, 25] on icon "button" at bounding box center [740, 35] width 13 height 20
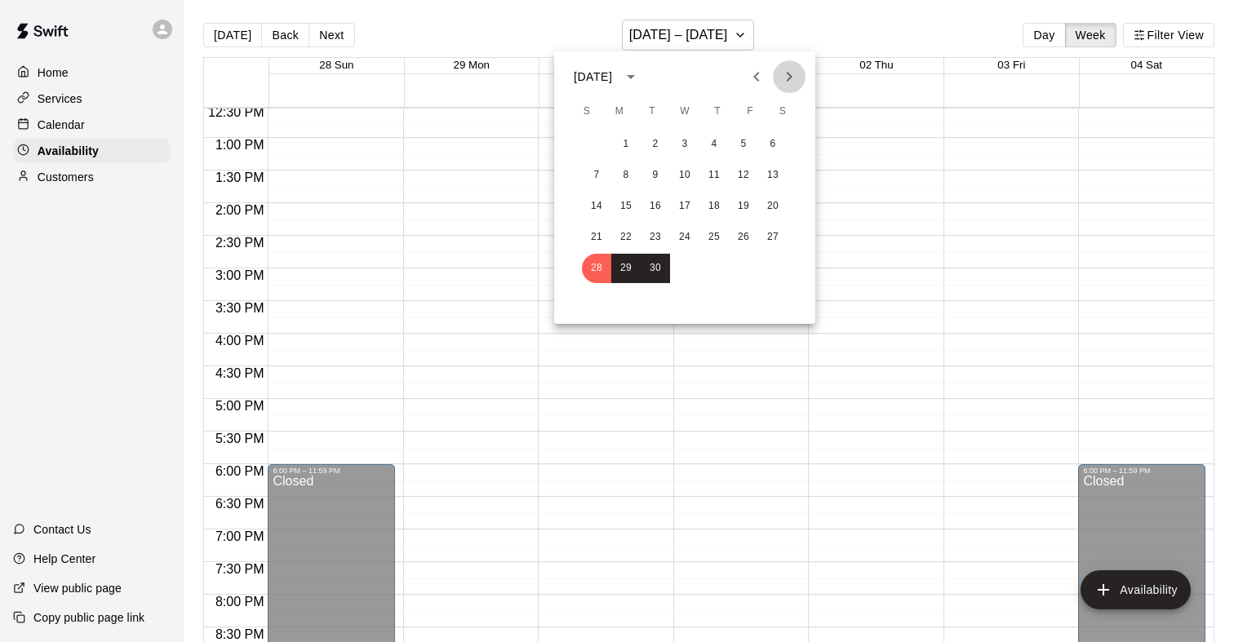
click at [793, 70] on icon "Next month" at bounding box center [789, 77] width 20 height 20
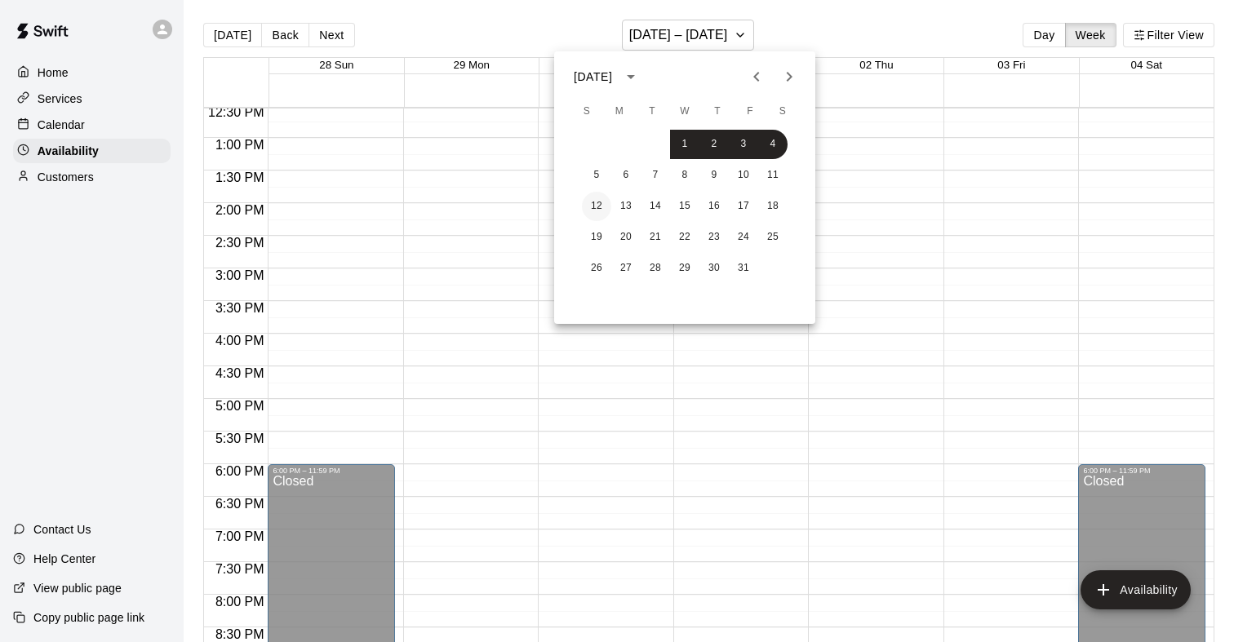
click at [599, 210] on button "12" at bounding box center [596, 206] width 29 height 29
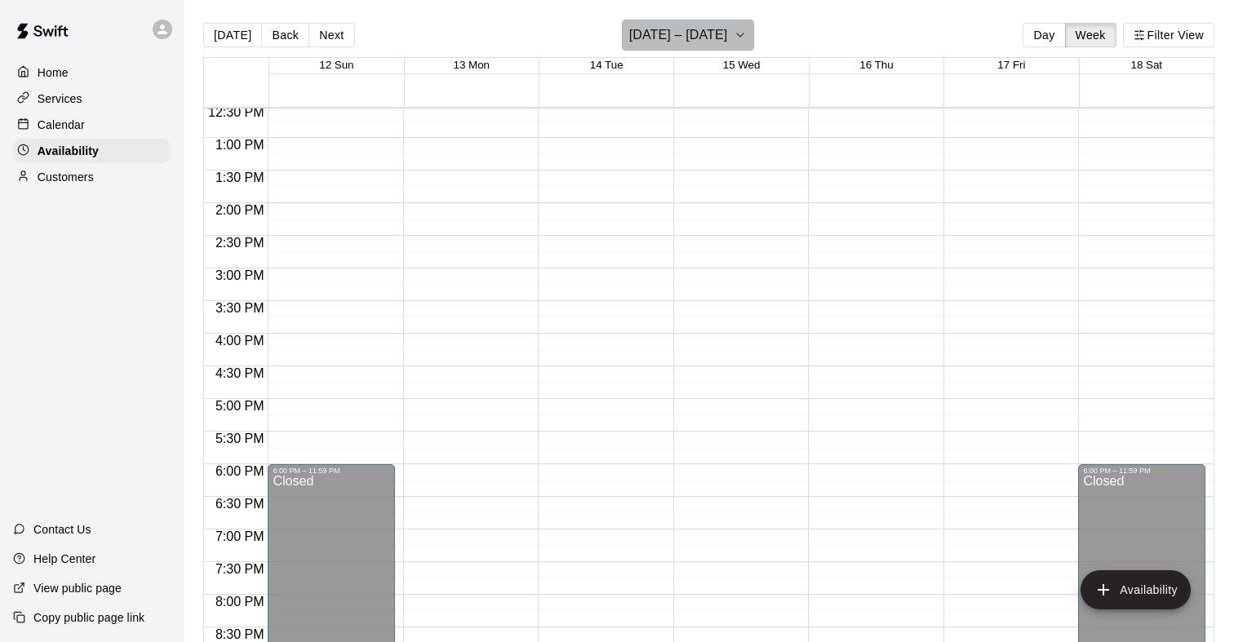
click at [743, 36] on button "[DATE] – [DATE]" at bounding box center [688, 35] width 133 height 31
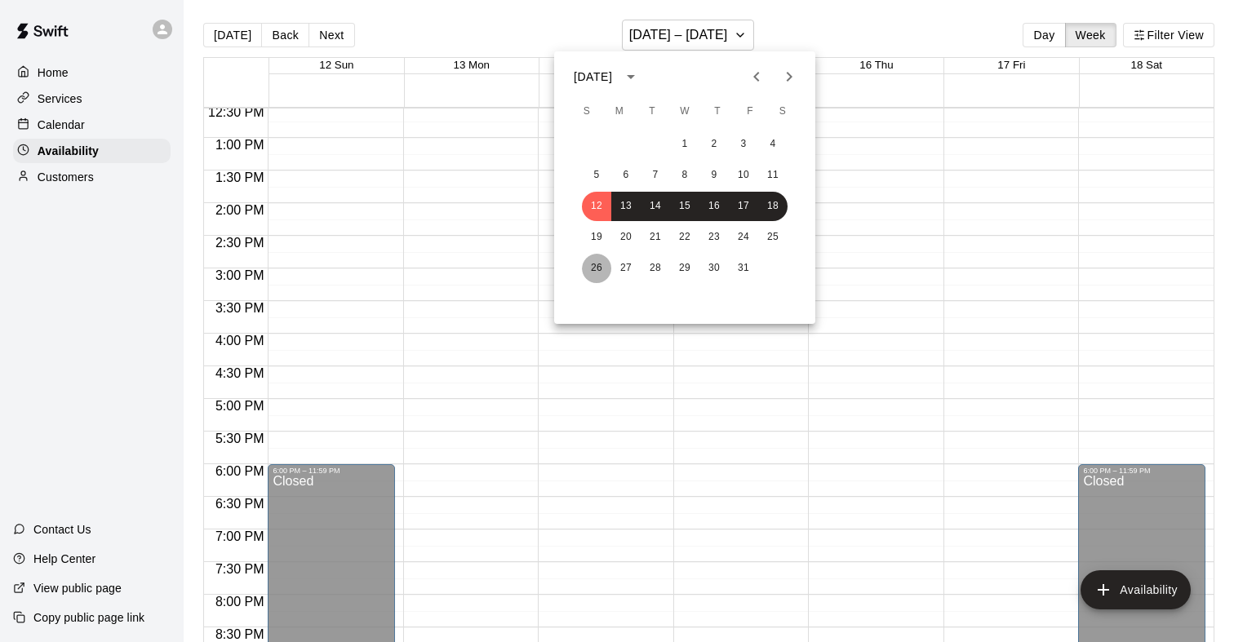
click at [593, 269] on button "26" at bounding box center [596, 268] width 29 height 29
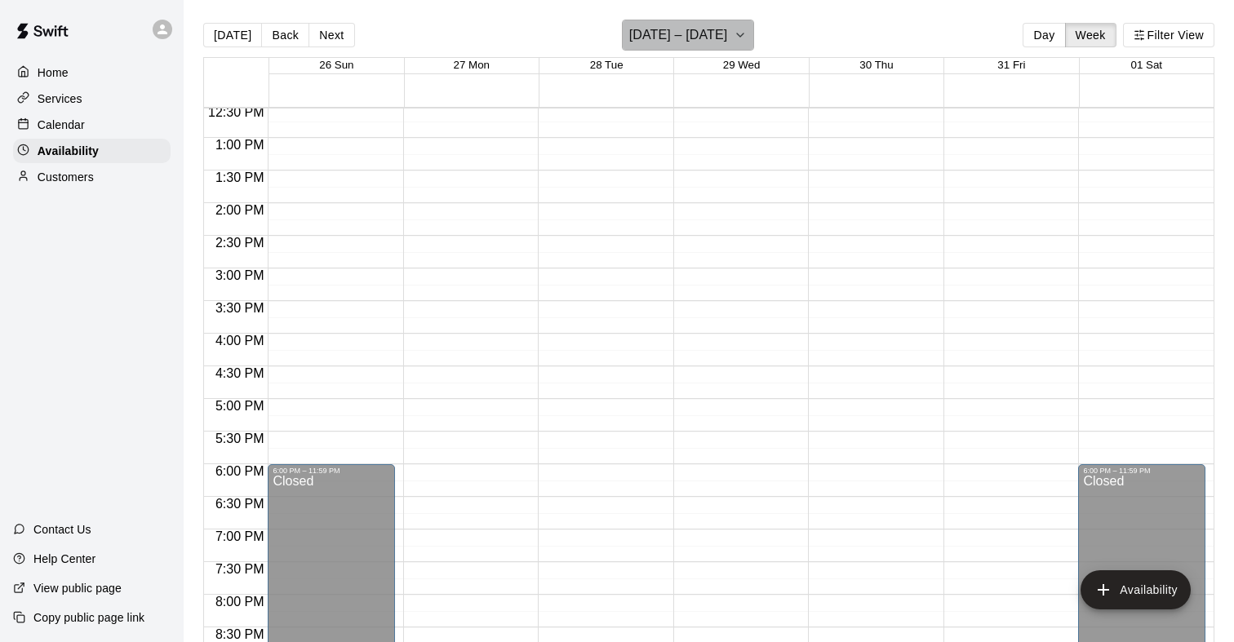
click at [747, 33] on icon "button" at bounding box center [740, 35] width 13 height 20
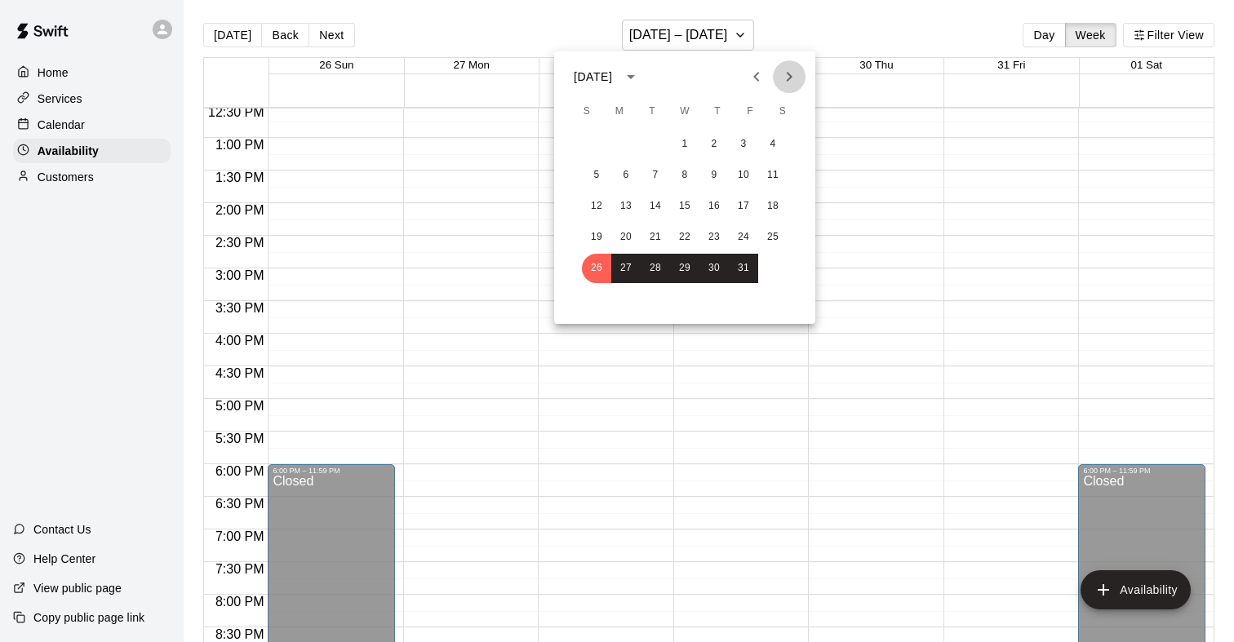
click at [792, 73] on icon "Next month" at bounding box center [789, 77] width 20 height 20
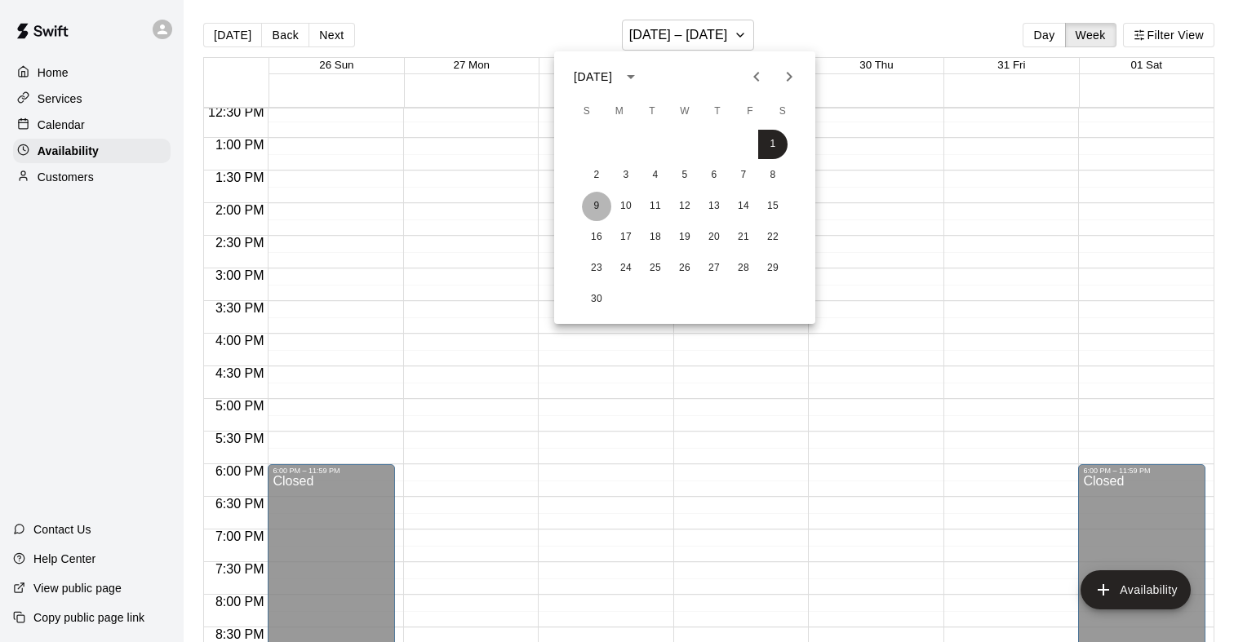
click at [597, 202] on button "9" at bounding box center [596, 206] width 29 height 29
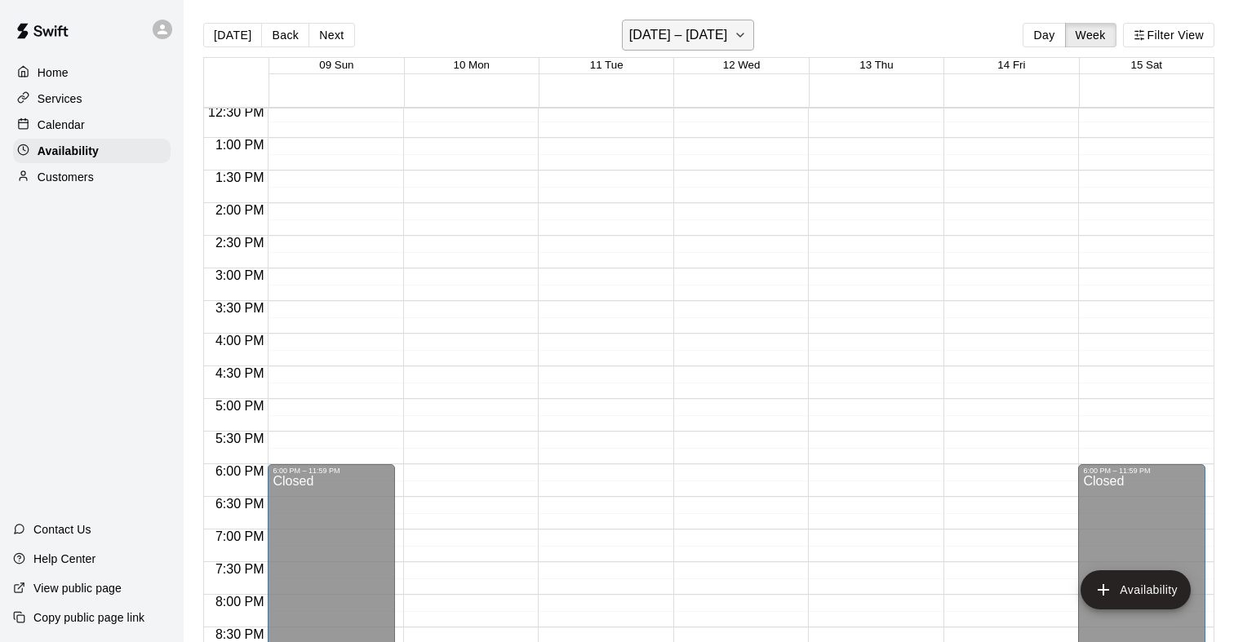
click at [753, 48] on button "[DATE] – [DATE]" at bounding box center [688, 35] width 133 height 31
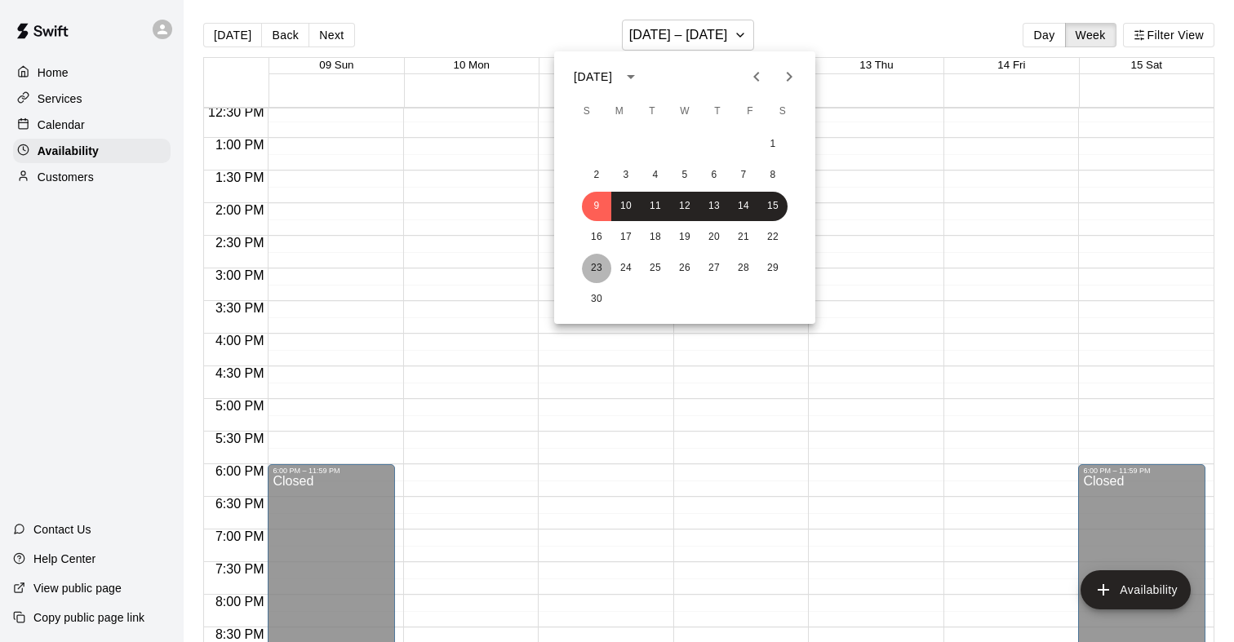
click at [588, 262] on button "23" at bounding box center [596, 268] width 29 height 29
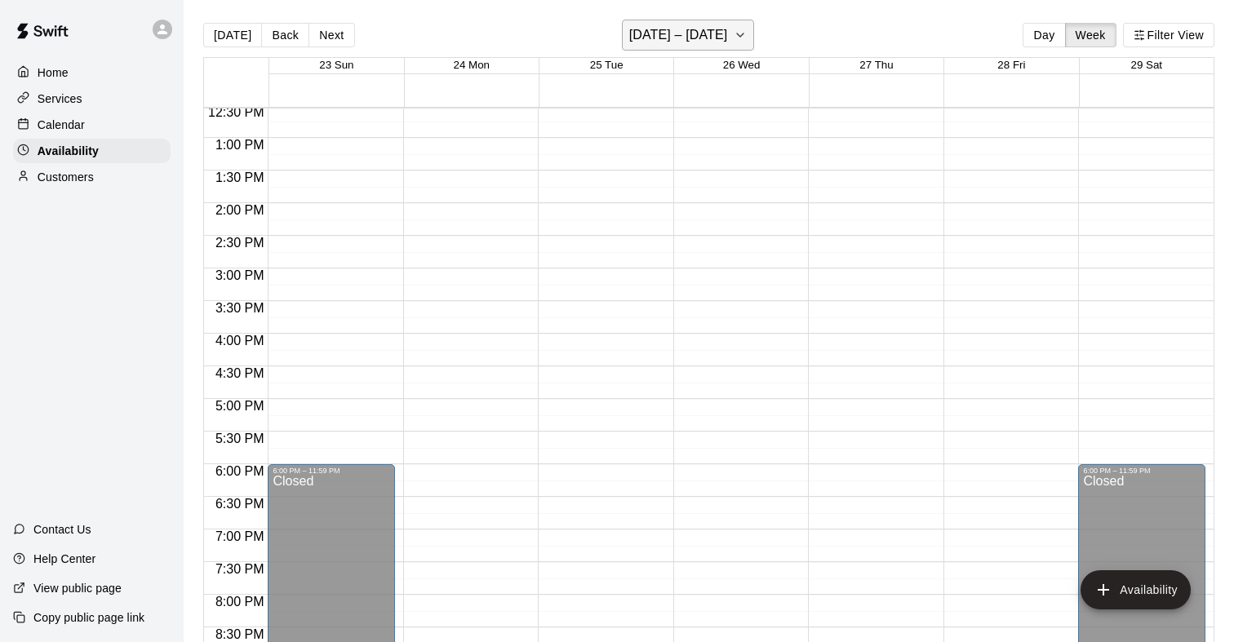
click at [740, 43] on icon "button" at bounding box center [740, 35] width 13 height 20
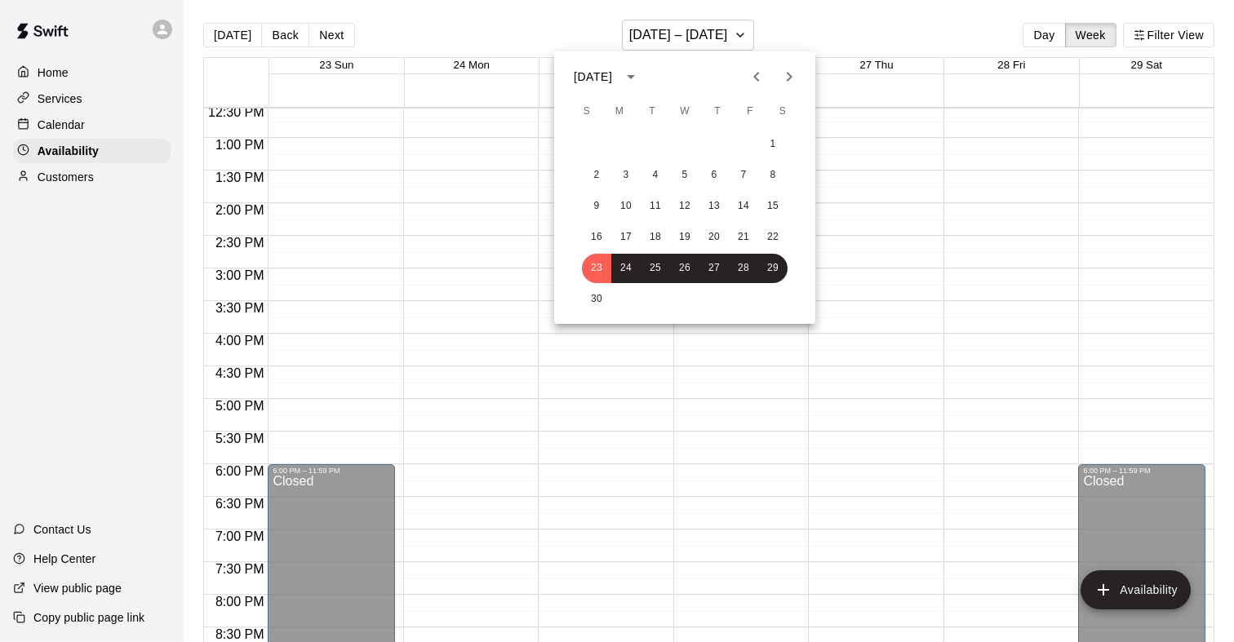
click at [784, 87] on button "Next month" at bounding box center [789, 76] width 33 height 33
click at [599, 199] on button "14" at bounding box center [596, 206] width 29 height 29
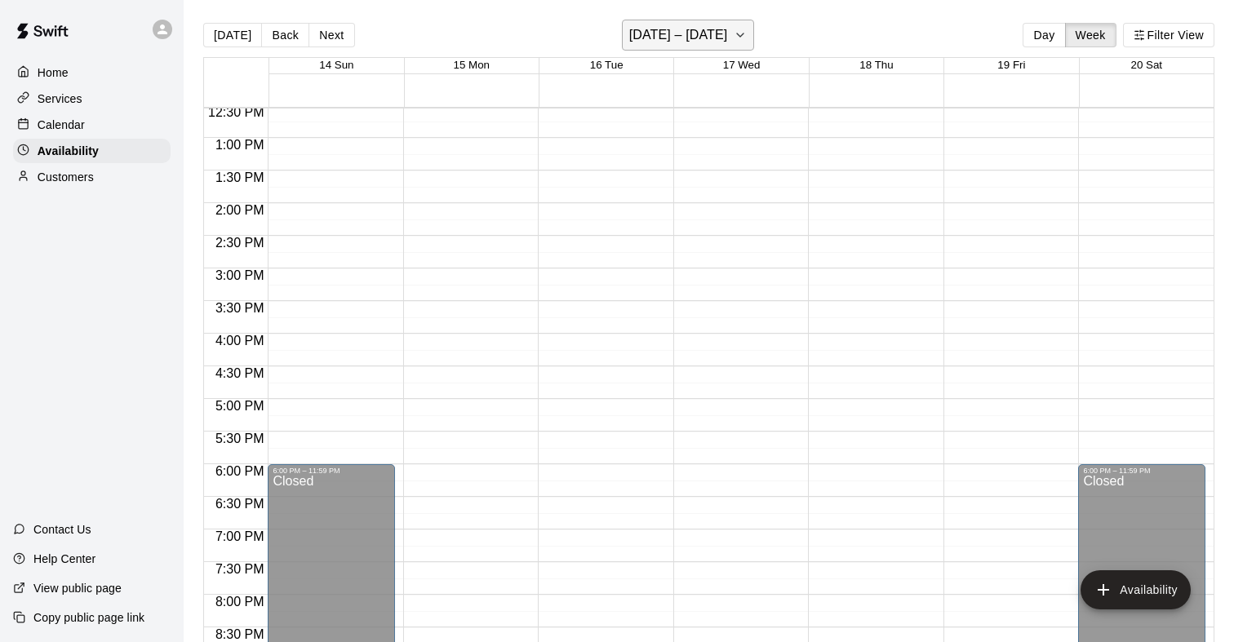
click at [726, 29] on h6 "[DATE] – [DATE]" at bounding box center [678, 35] width 99 height 23
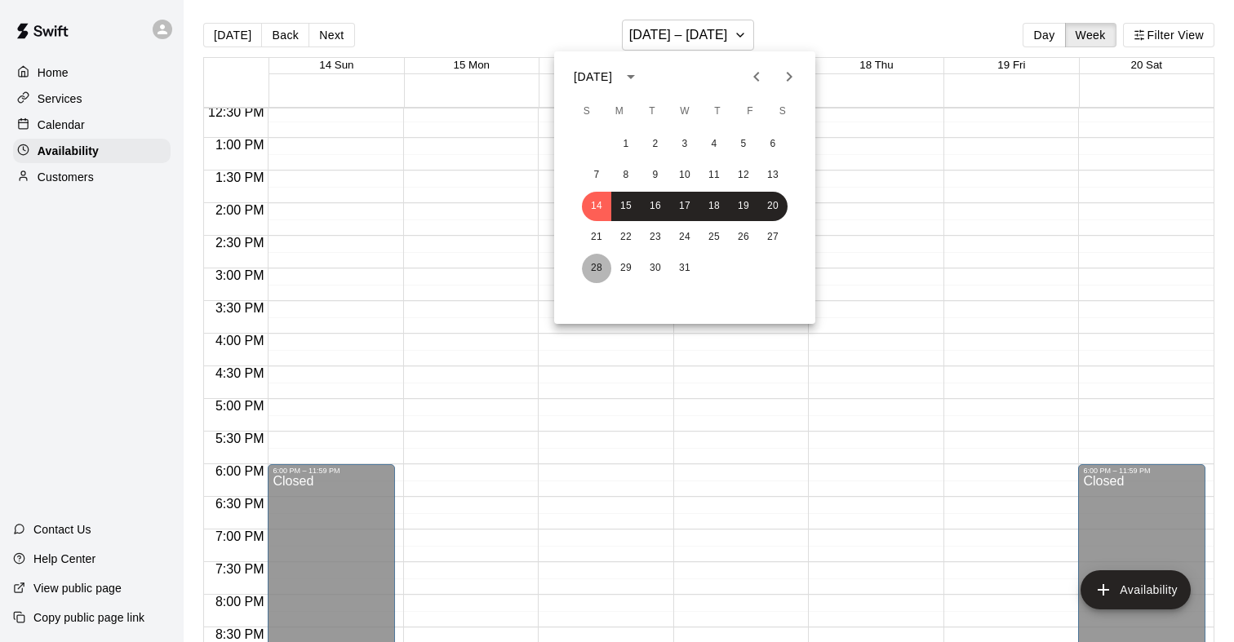
click at [589, 274] on button "28" at bounding box center [596, 268] width 29 height 29
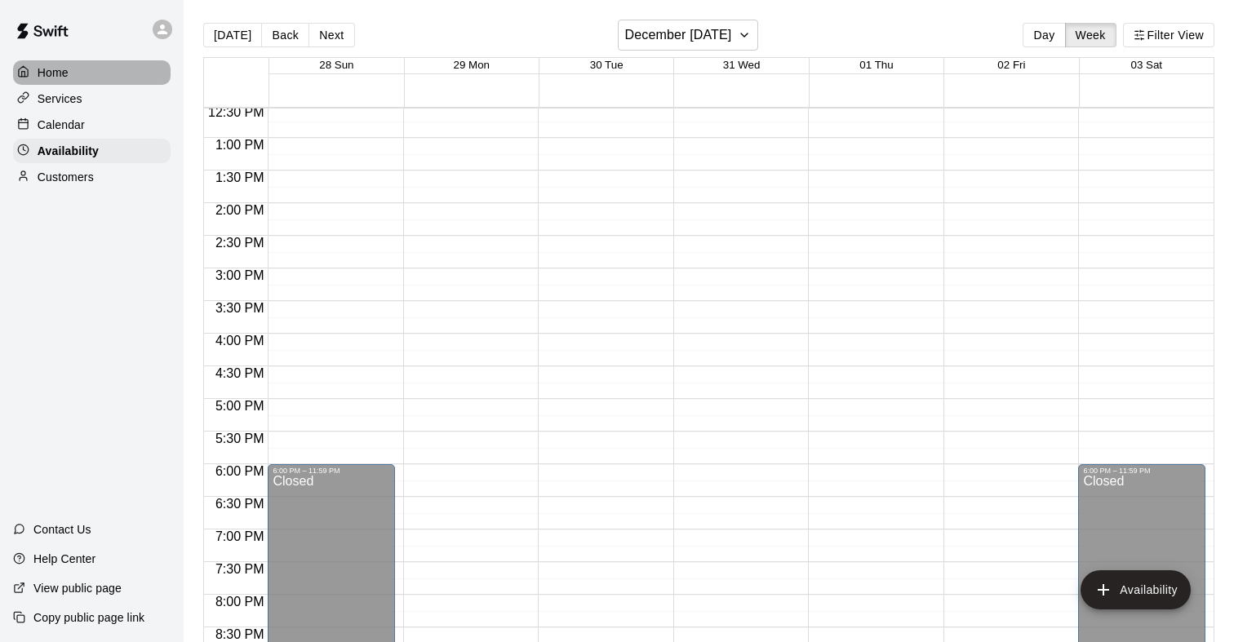
click at [96, 75] on div "Home" at bounding box center [92, 72] width 158 height 24
